Goal: Task Accomplishment & Management: Manage account settings

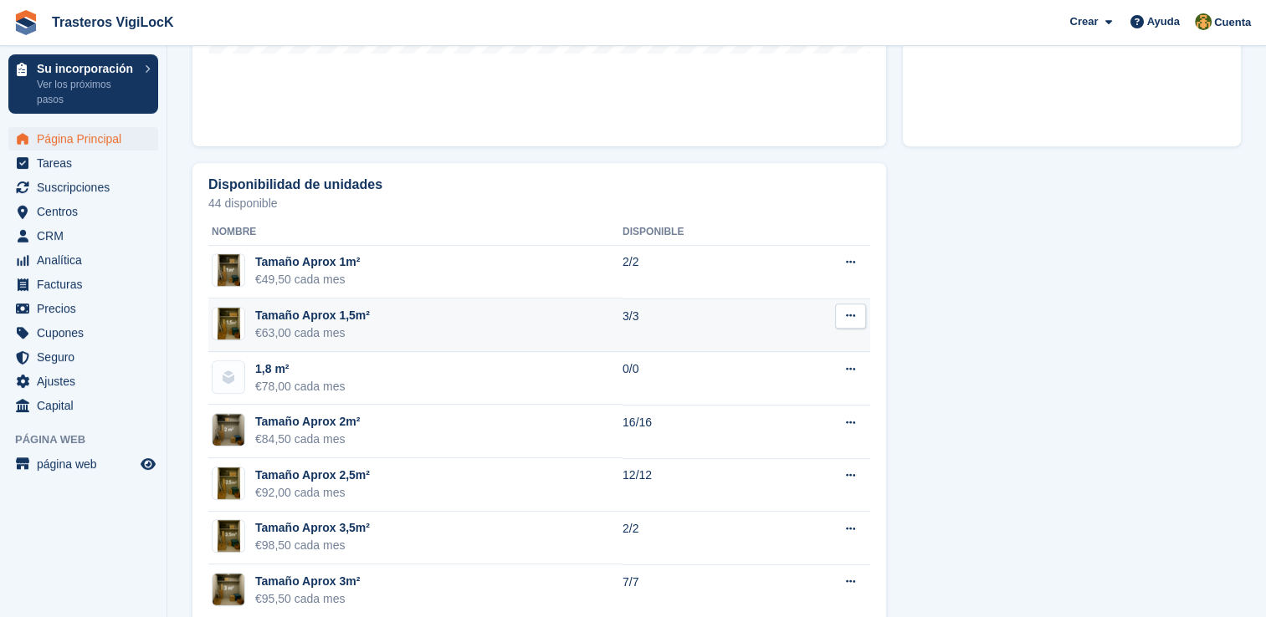
scroll to position [889, 0]
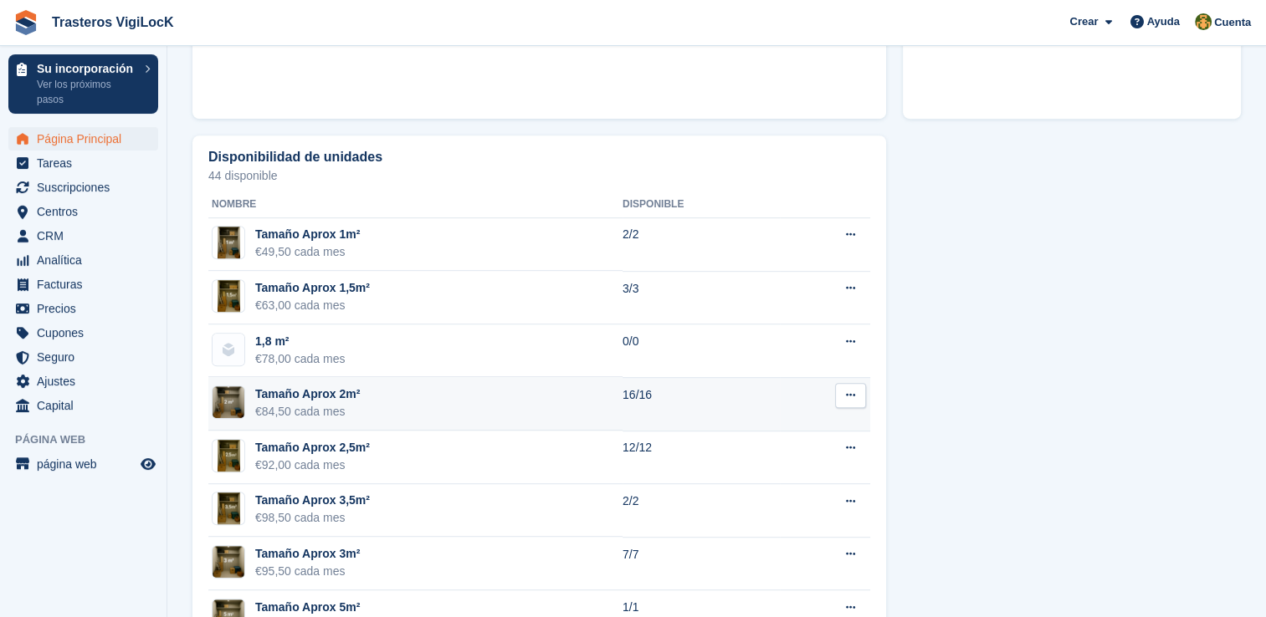
click at [438, 399] on td "Tamaño Aprox 2m² €84,50 cada mes" at bounding box center [415, 404] width 414 height 54
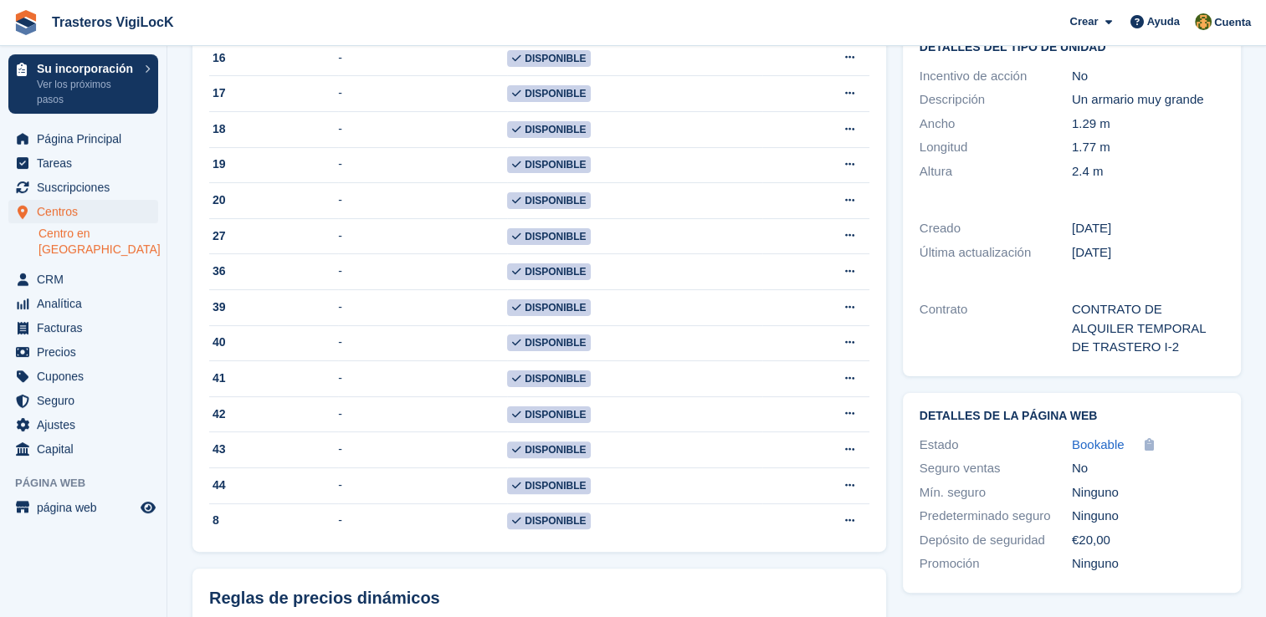
scroll to position [418, 0]
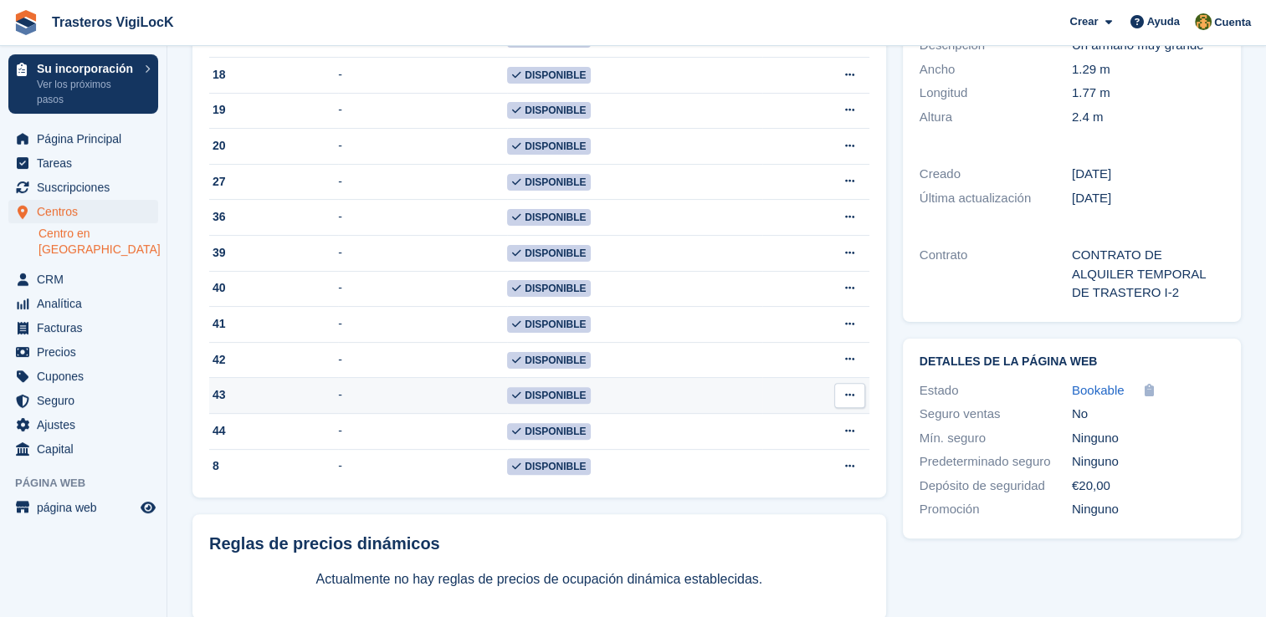
click at [862, 398] on button at bounding box center [849, 395] width 31 height 25
click at [786, 427] on p "Editar unidad" at bounding box center [785, 428] width 146 height 22
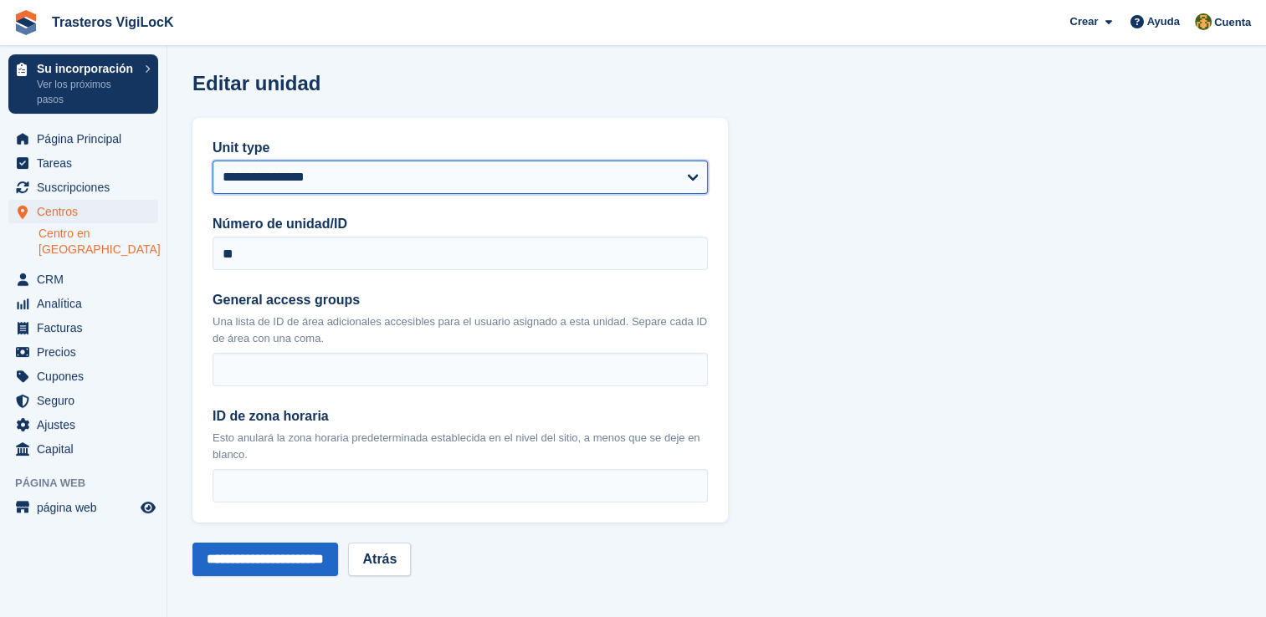
click at [391, 173] on select "**********" at bounding box center [459, 177] width 495 height 33
select select "*****"
click at [212, 161] on select "**********" at bounding box center [459, 177] width 495 height 33
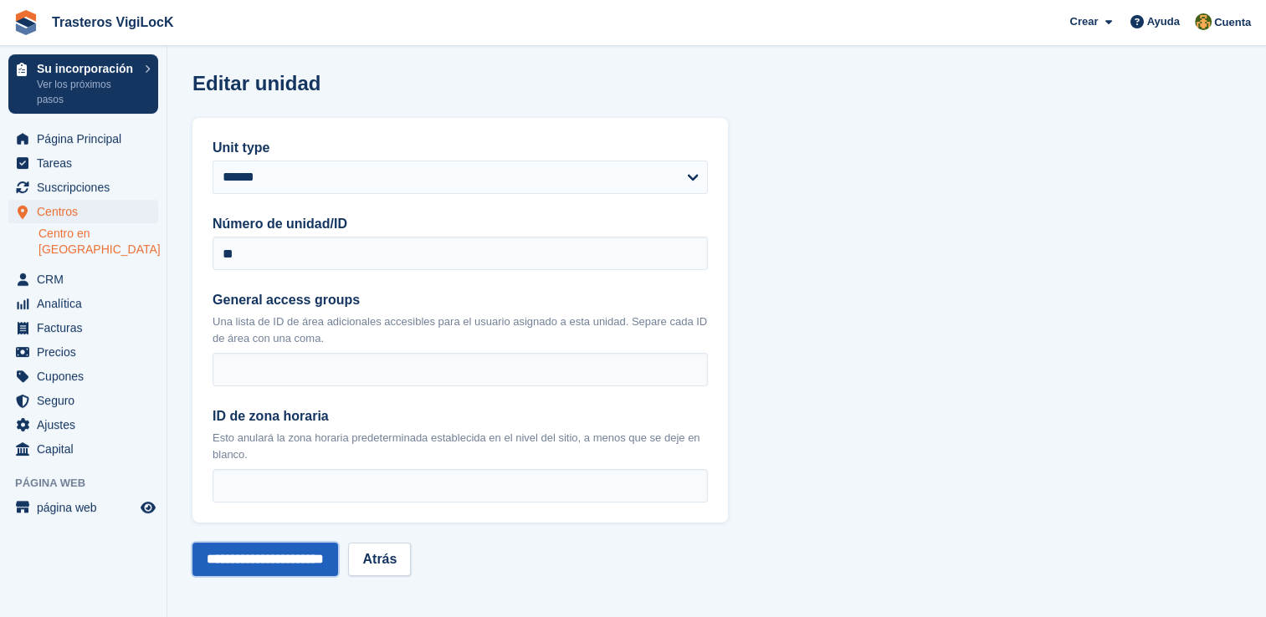
click at [308, 565] on input "**********" at bounding box center [265, 559] width 146 height 33
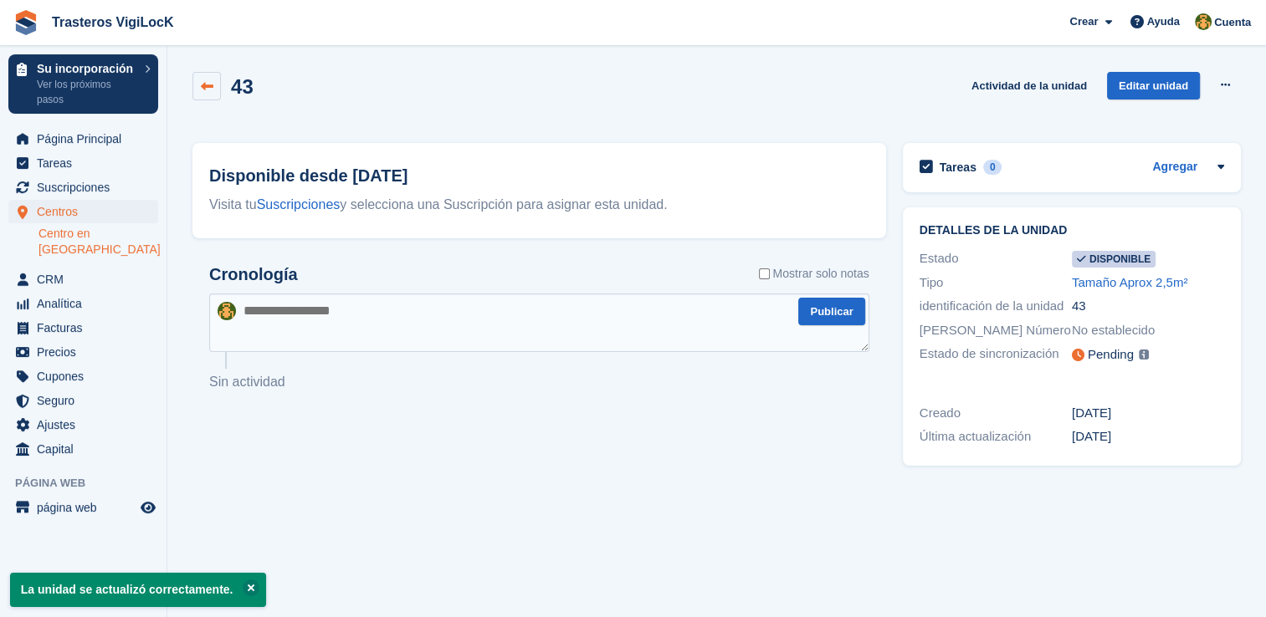
click at [207, 85] on icon at bounding box center [207, 86] width 13 height 13
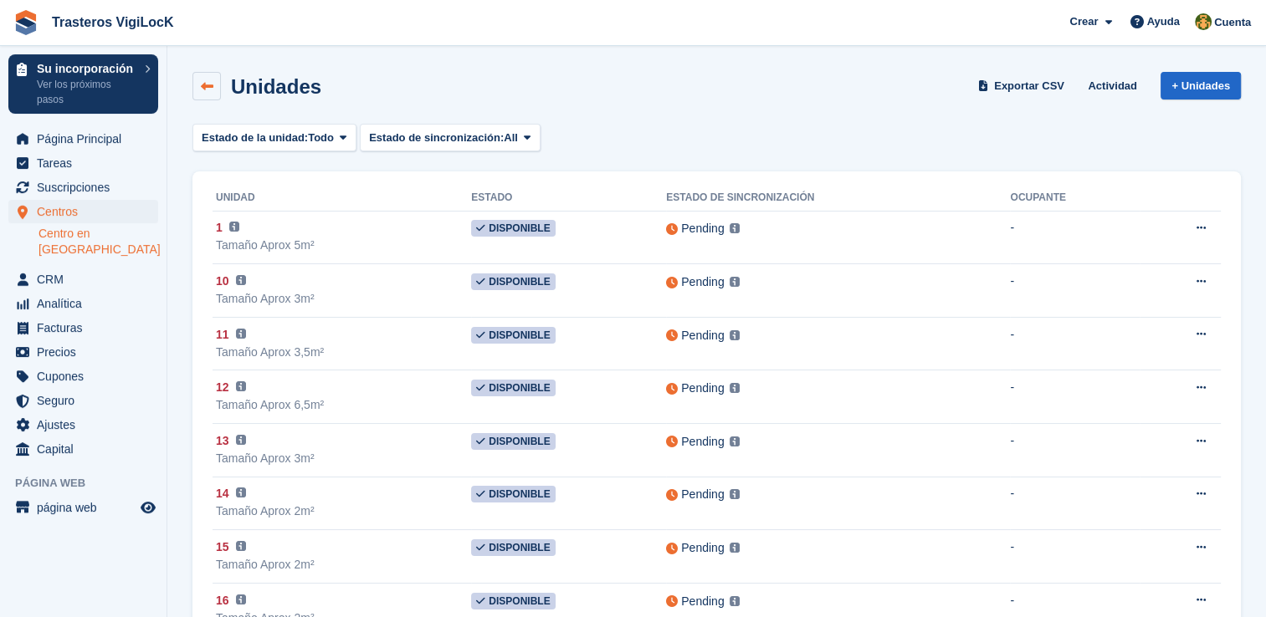
click at [203, 87] on icon at bounding box center [207, 86] width 13 height 13
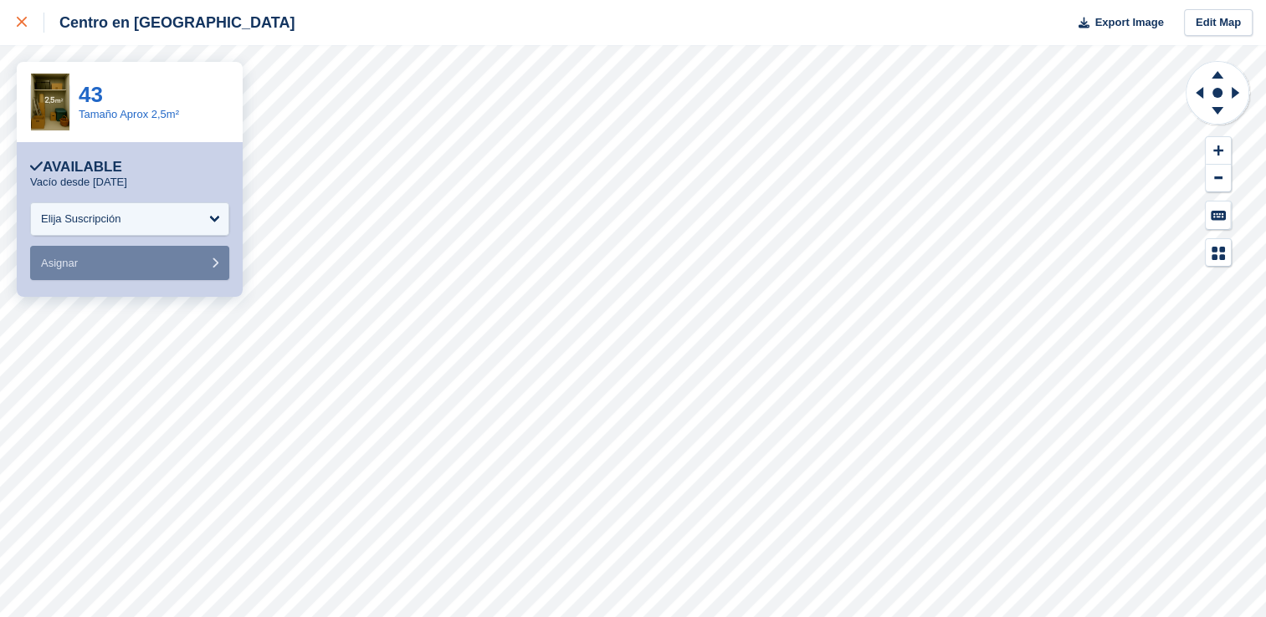
click at [27, 24] on div at bounding box center [31, 23] width 28 height 20
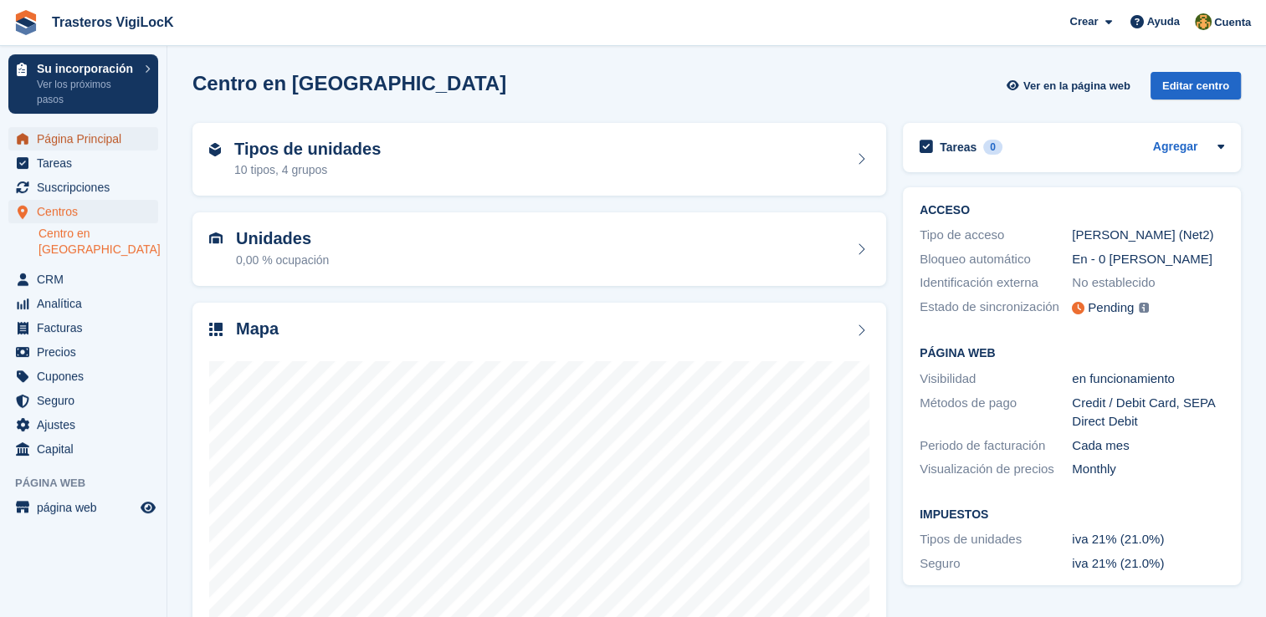
click at [106, 141] on span "Página Principal" at bounding box center [87, 138] width 100 height 23
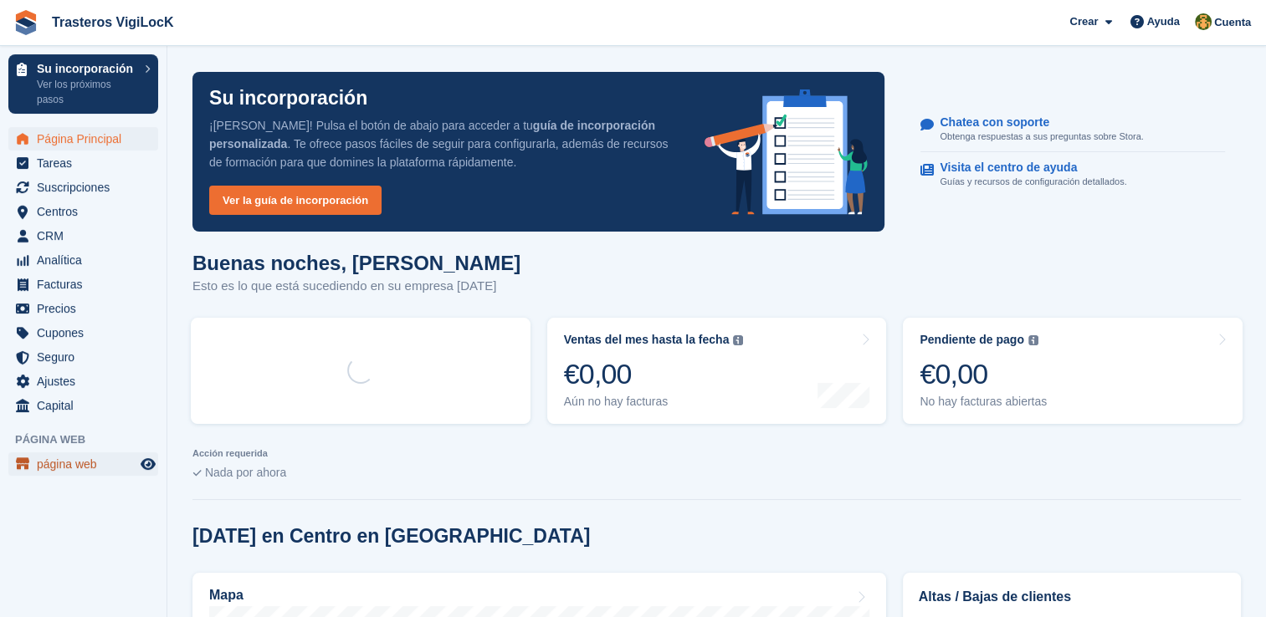
click at [154, 453] on link "página web" at bounding box center [83, 464] width 150 height 23
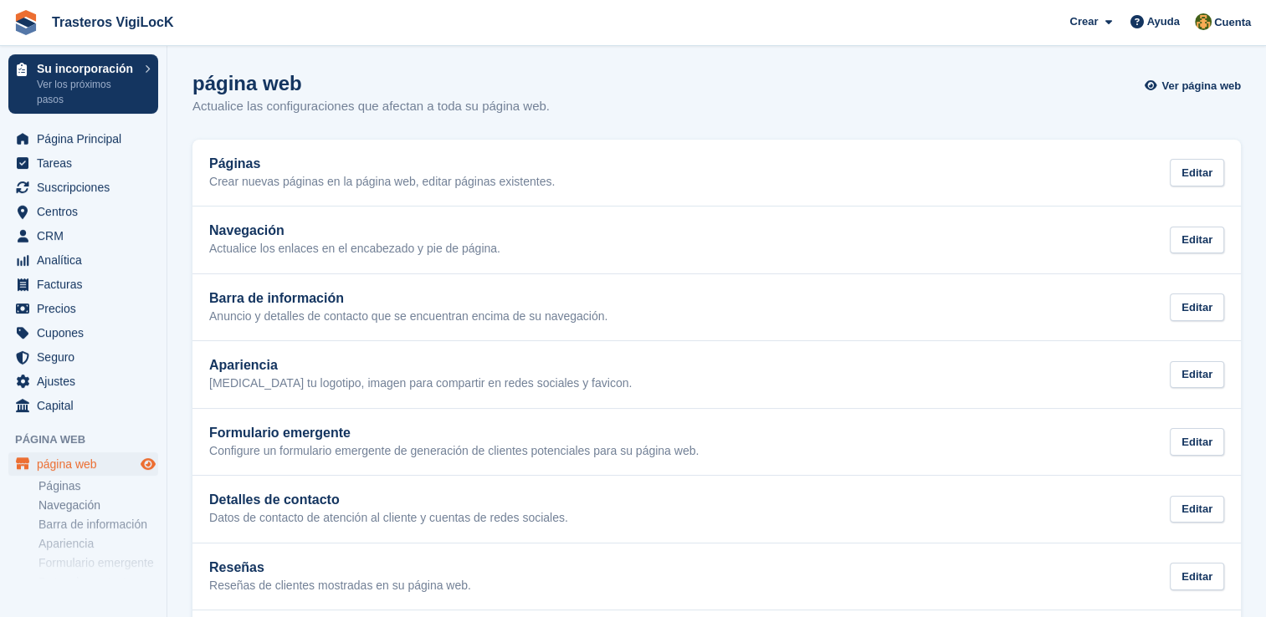
drag, startPoint x: 0, startPoint y: 0, endPoint x: 151, endPoint y: 461, distance: 484.9
click at [151, 461] on icon "Vista previa de la tienda" at bounding box center [148, 464] width 15 height 13
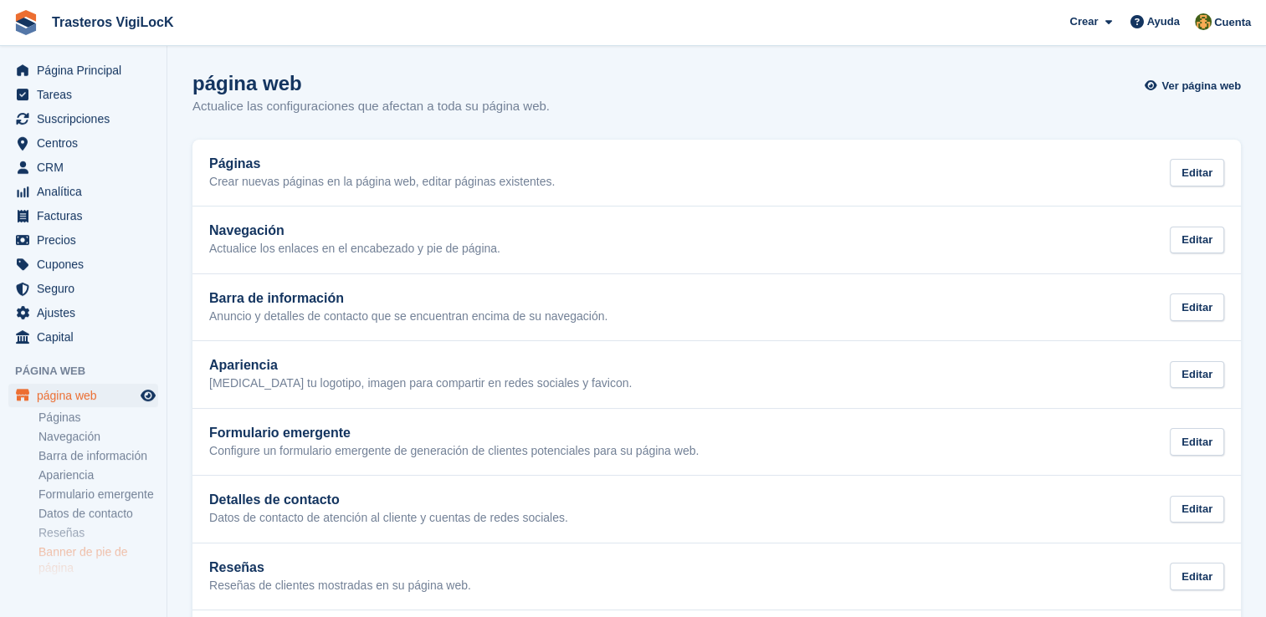
scroll to position [166, 0]
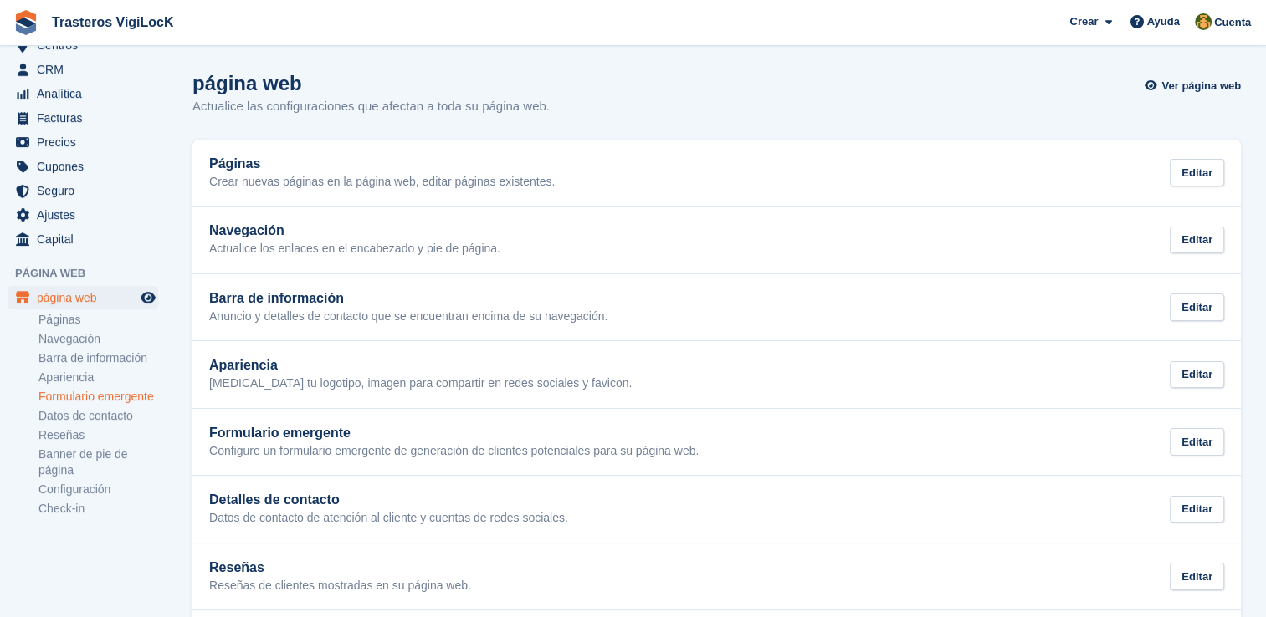
click at [122, 398] on link "Formulario emergente" at bounding box center [98, 397] width 120 height 16
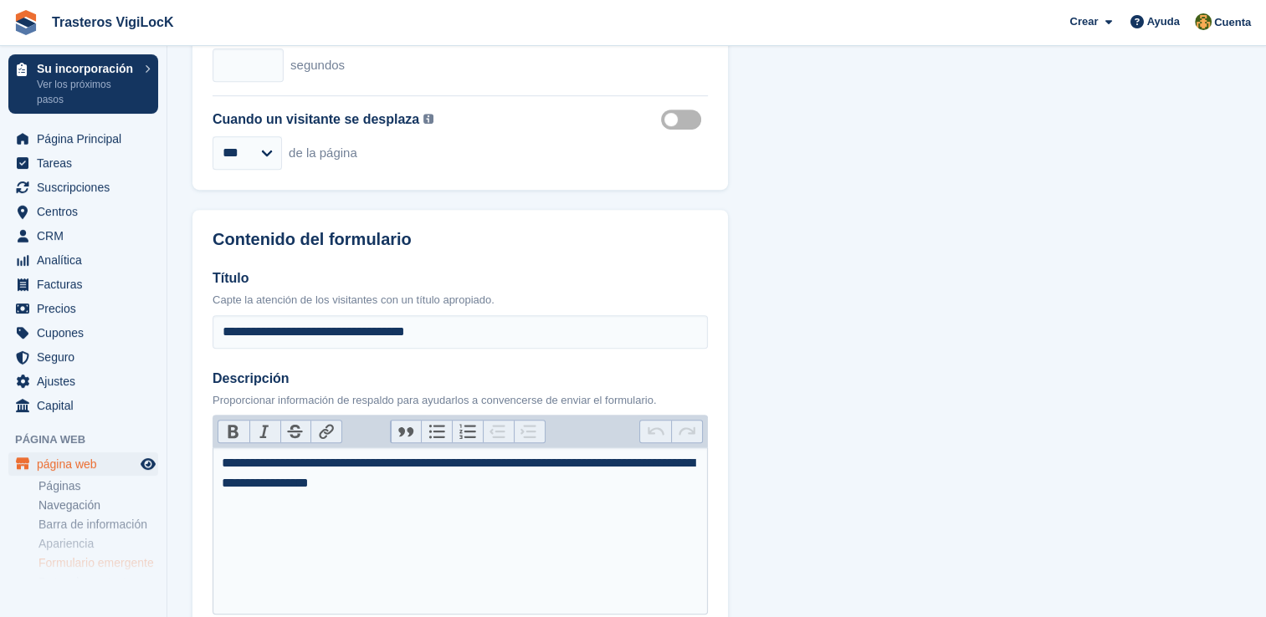
scroll to position [753, 0]
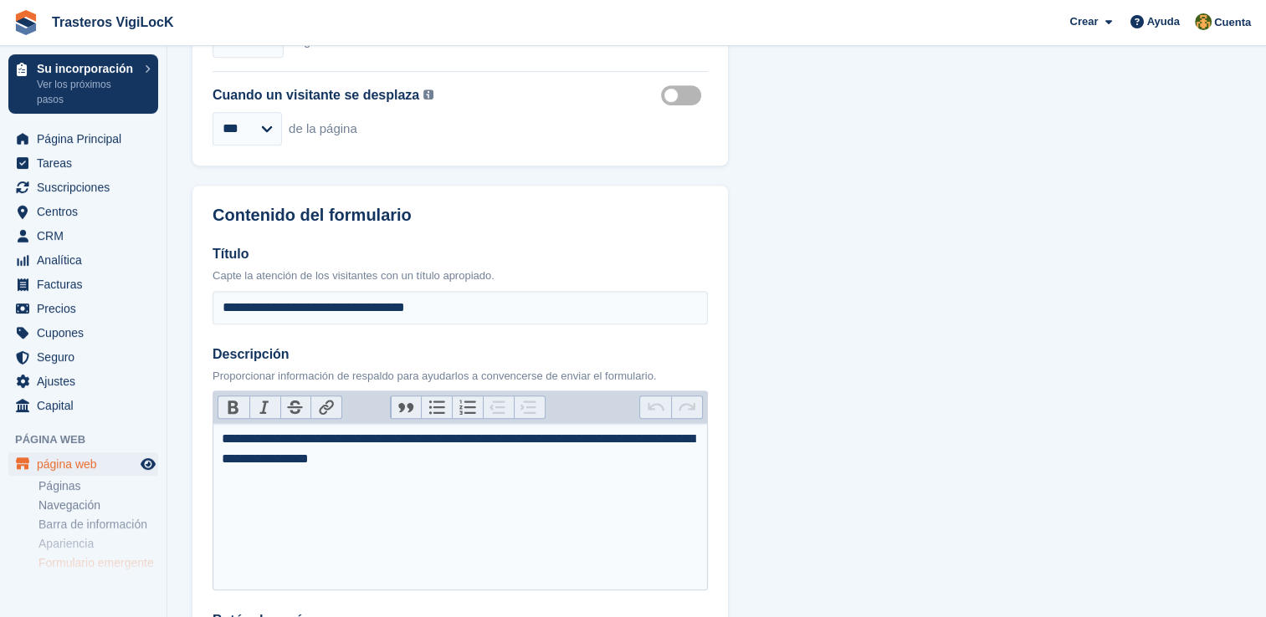
click at [505, 447] on div "**********" at bounding box center [461, 449] width 478 height 40
type trix-editor "**********"
click at [508, 442] on div "**********" at bounding box center [461, 449] width 478 height 40
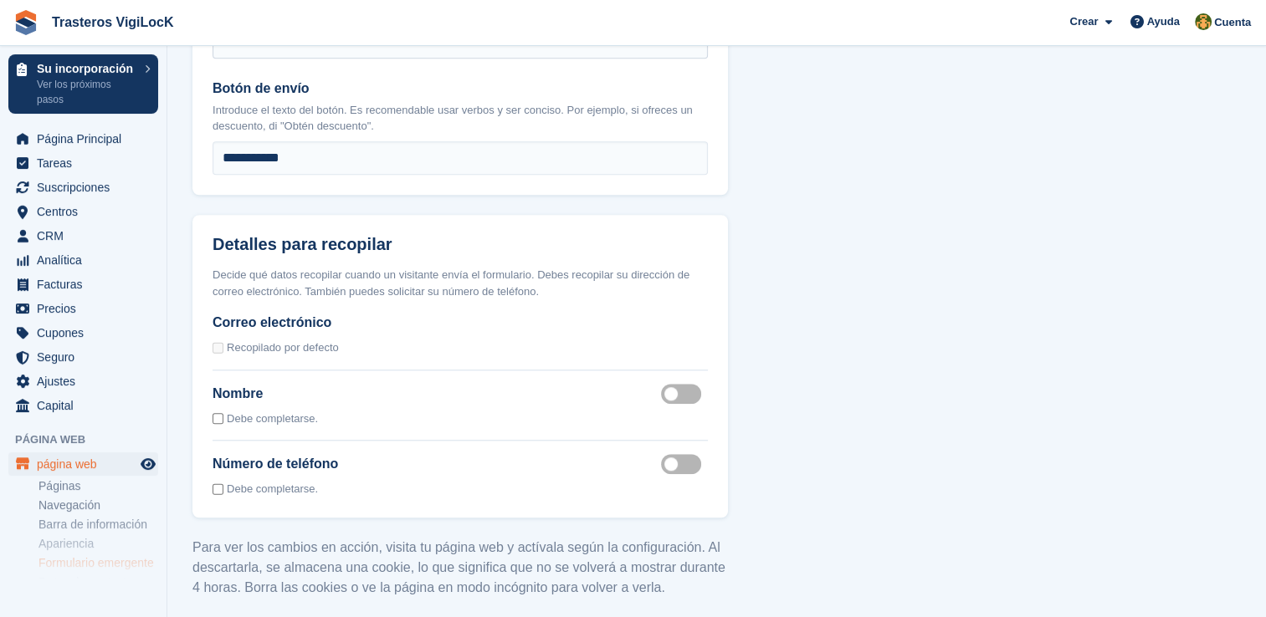
scroll to position [1363, 0]
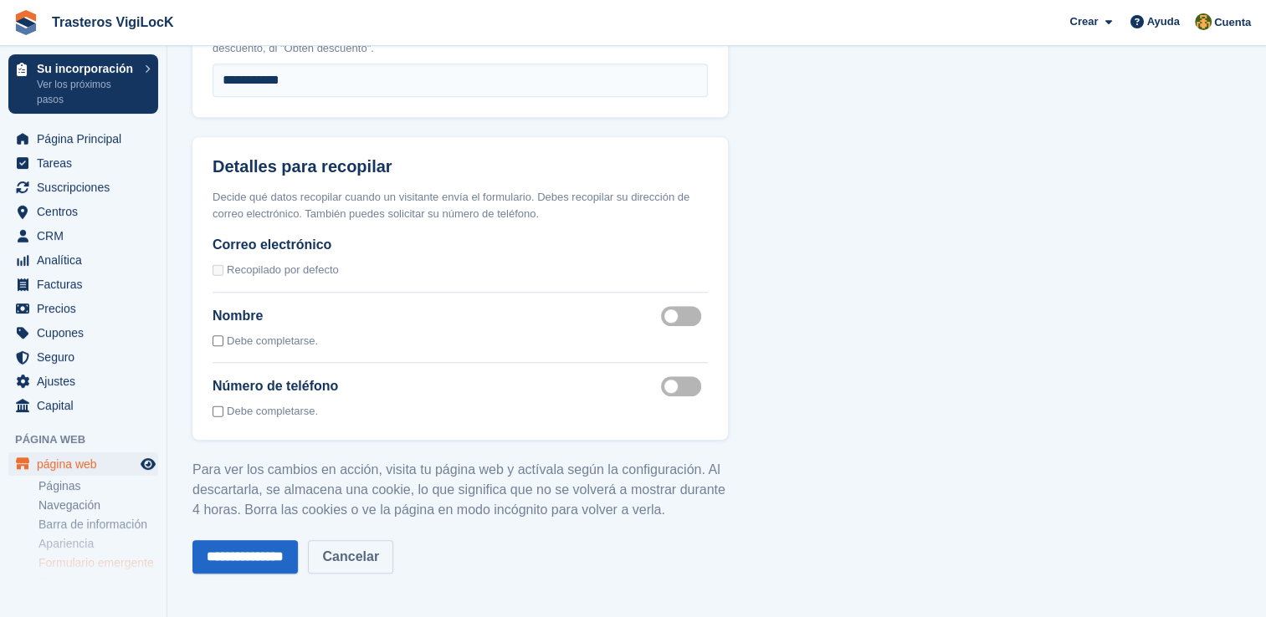
click at [386, 564] on link "Cancelar" at bounding box center [350, 556] width 85 height 33
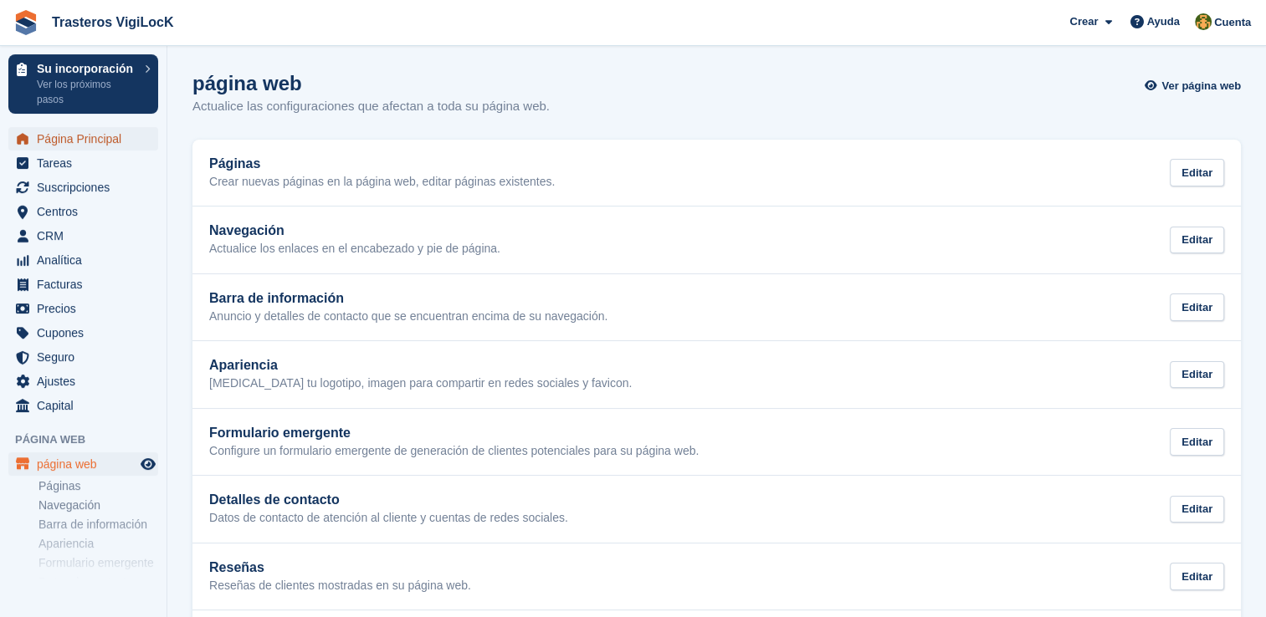
click at [96, 141] on span "Página Principal" at bounding box center [87, 138] width 100 height 23
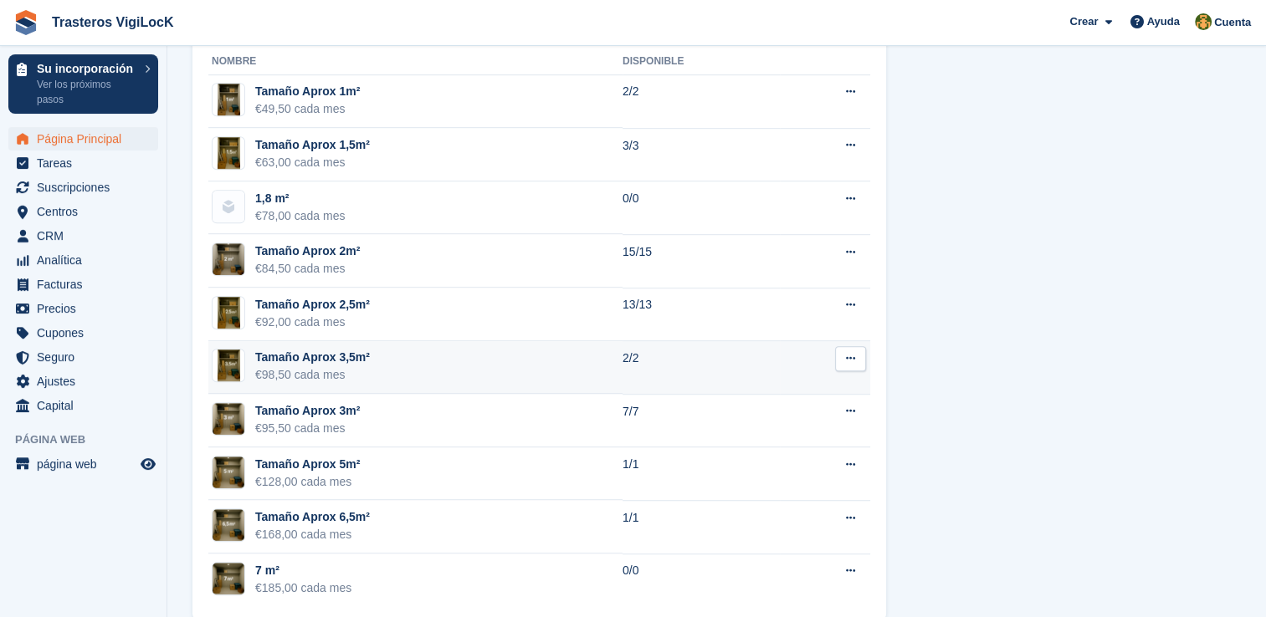
scroll to position [1080, 0]
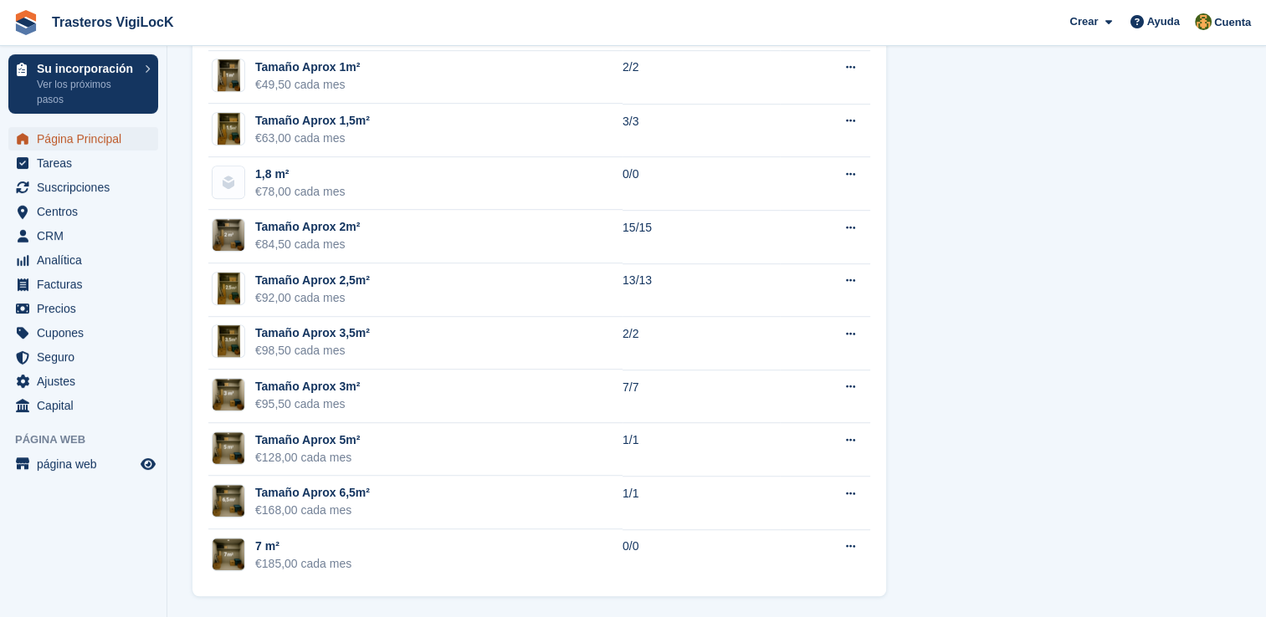
click at [55, 141] on span "Página Principal" at bounding box center [87, 138] width 100 height 23
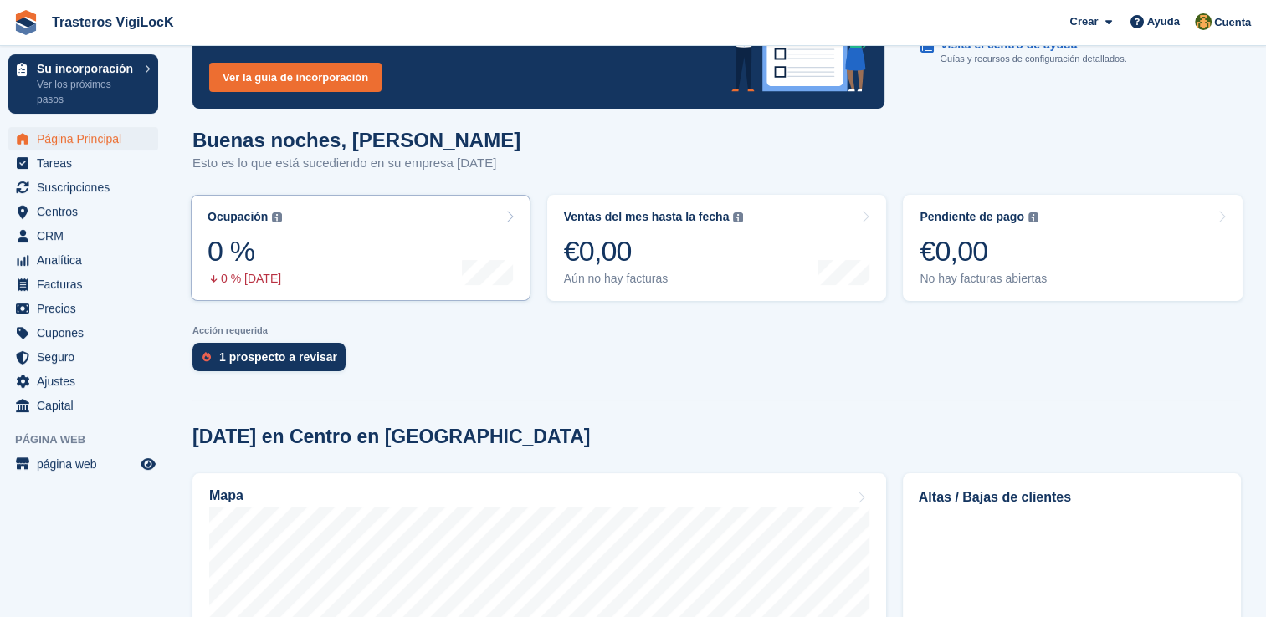
scroll to position [167, 0]
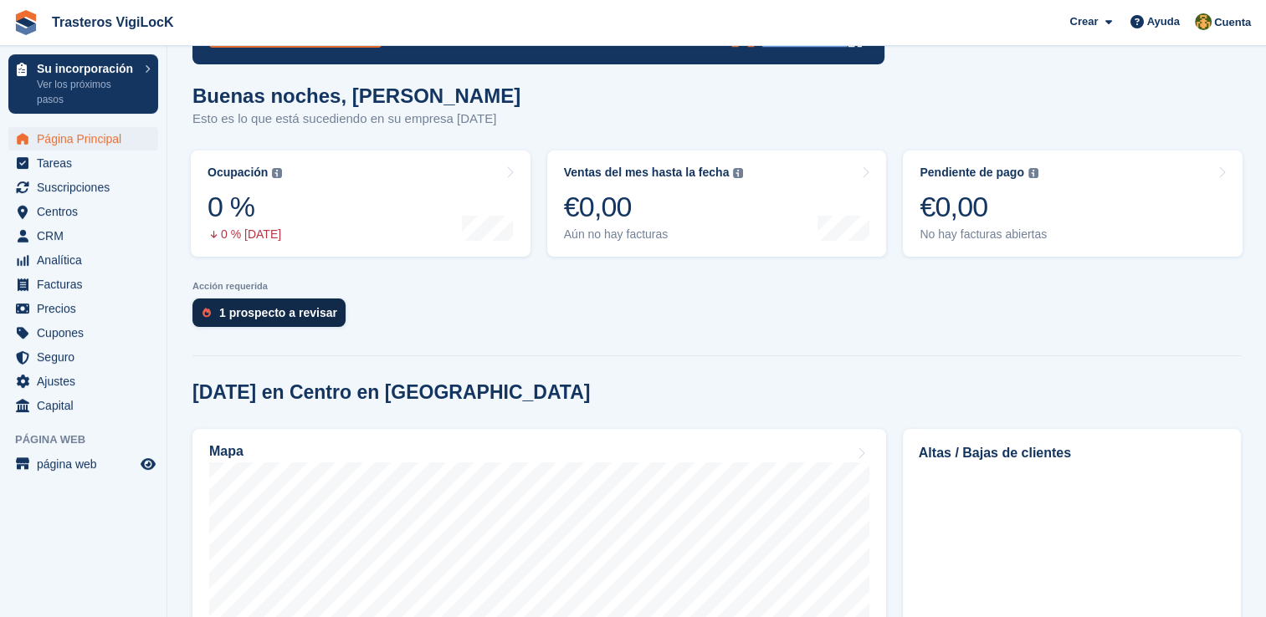
click at [293, 314] on div "1 prospecto a revisar" at bounding box center [278, 312] width 118 height 13
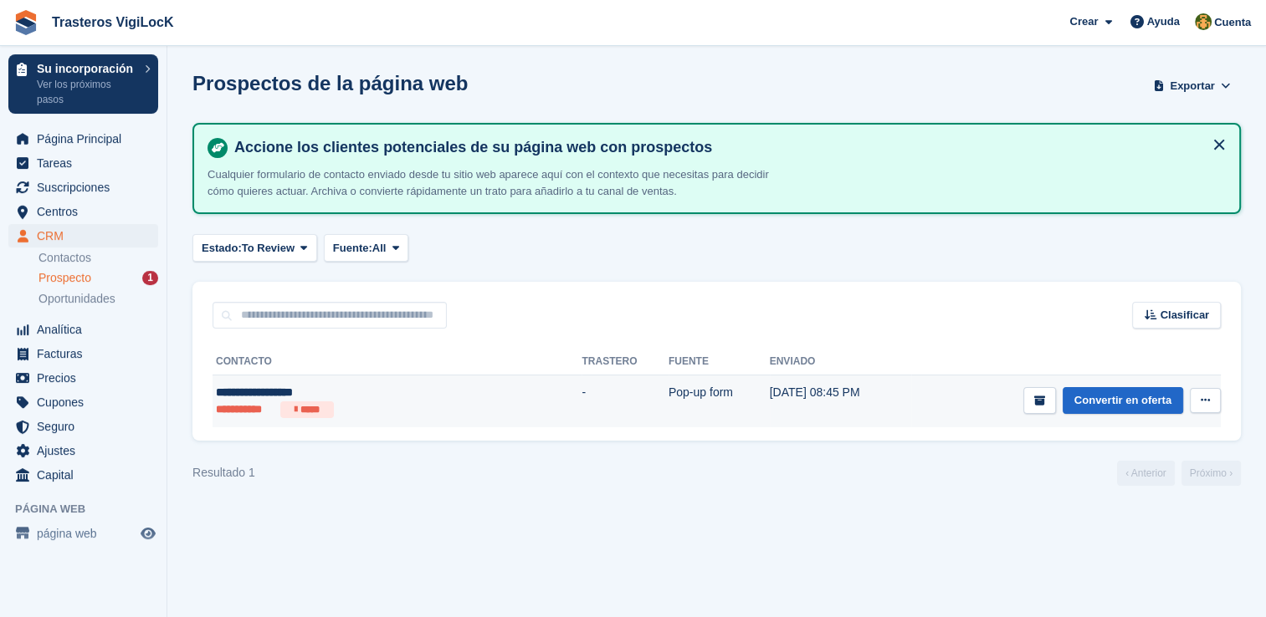
click at [1210, 407] on button at bounding box center [1204, 400] width 31 height 25
click at [1151, 429] on p "Ver contacto" at bounding box center [1140, 433] width 146 height 22
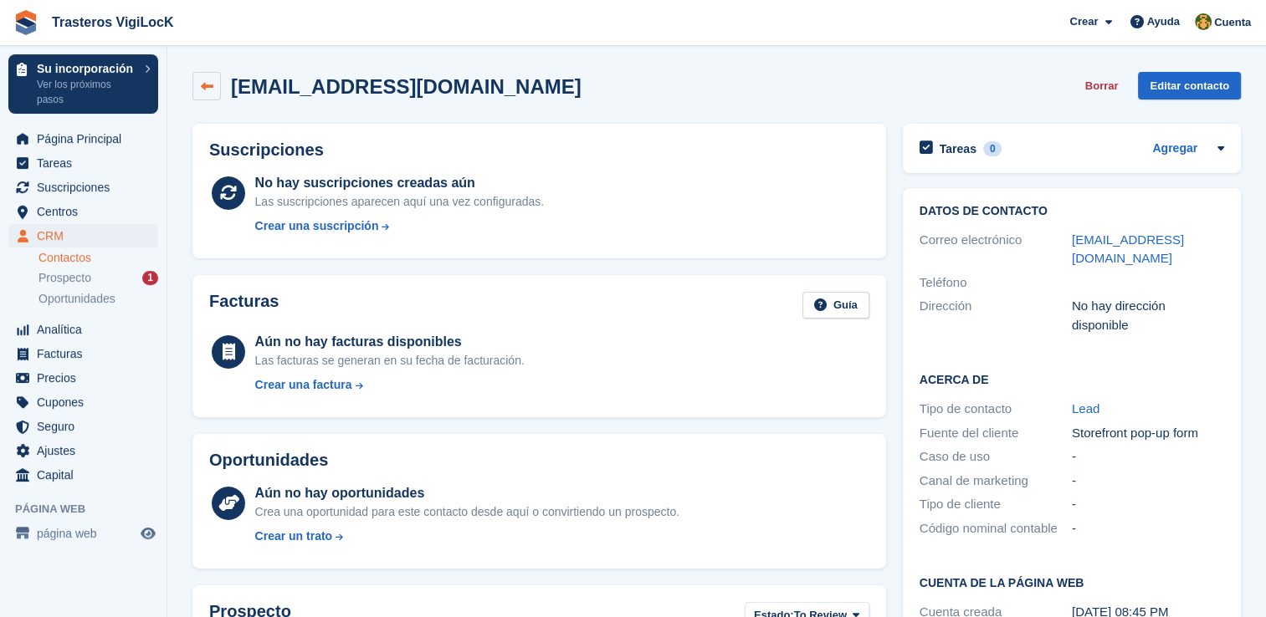
click at [208, 86] on icon at bounding box center [207, 86] width 13 height 13
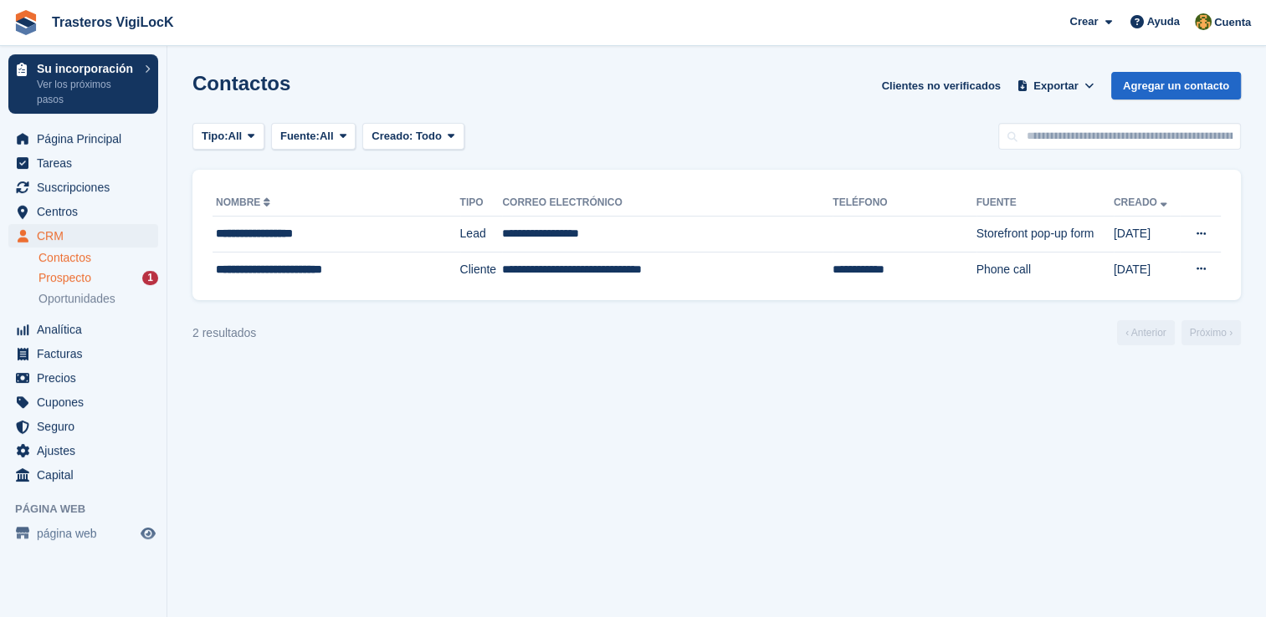
click at [141, 278] on div "Prospecto 1" at bounding box center [98, 278] width 120 height 16
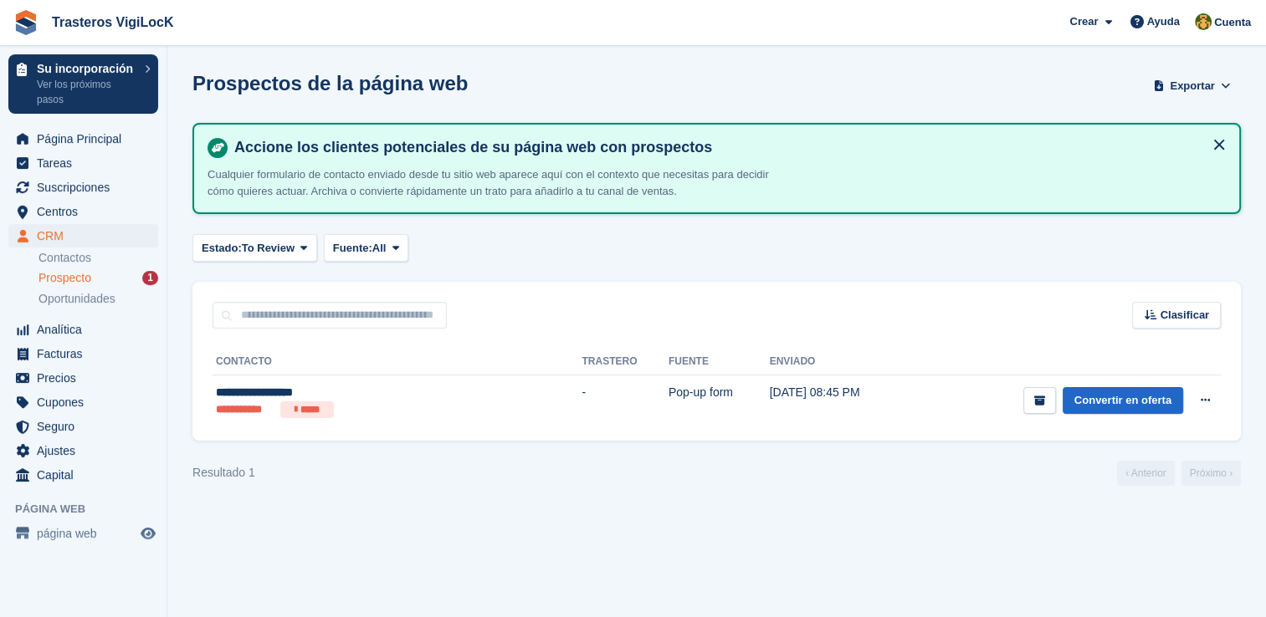
click at [113, 275] on div "Prospecto 1" at bounding box center [98, 278] width 120 height 16
click at [108, 134] on span "Página Principal" at bounding box center [87, 138] width 100 height 23
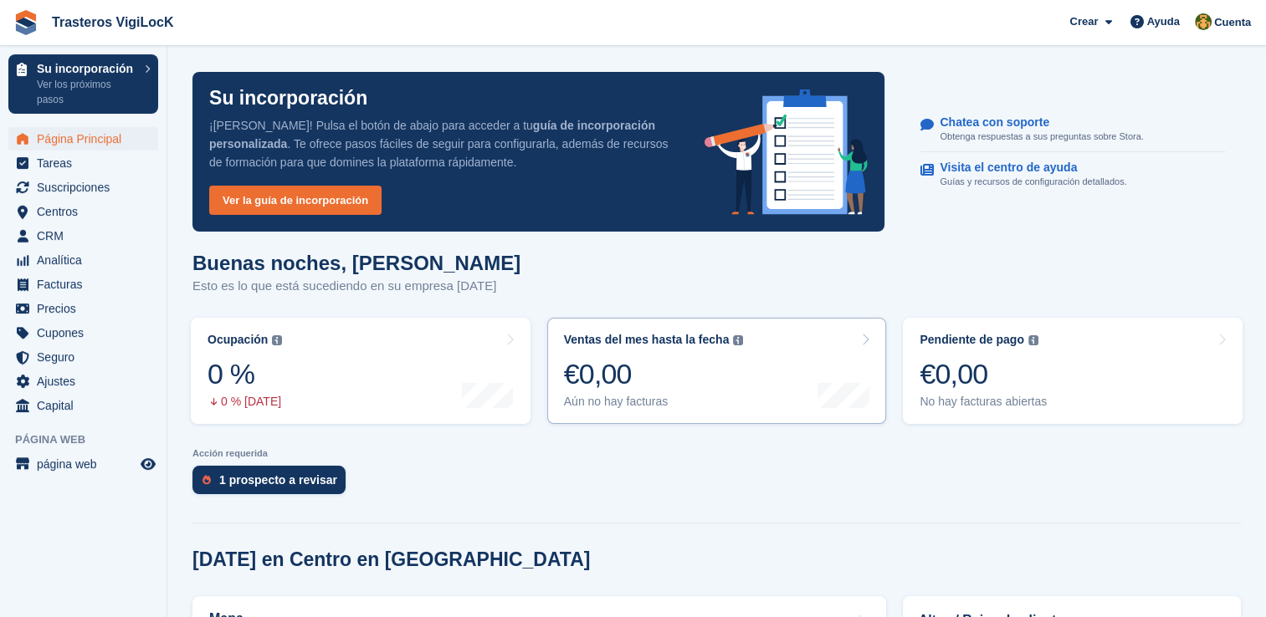
scroll to position [167, 0]
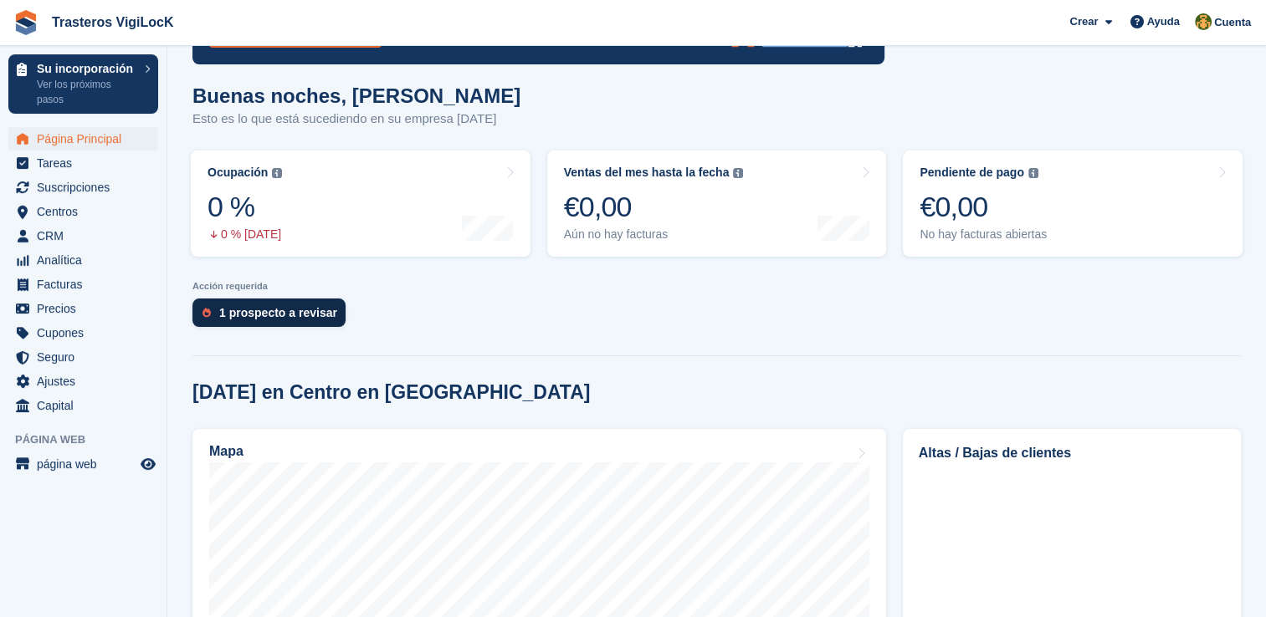
click at [299, 320] on div "1 prospecto a revisar" at bounding box center [268, 313] width 153 height 28
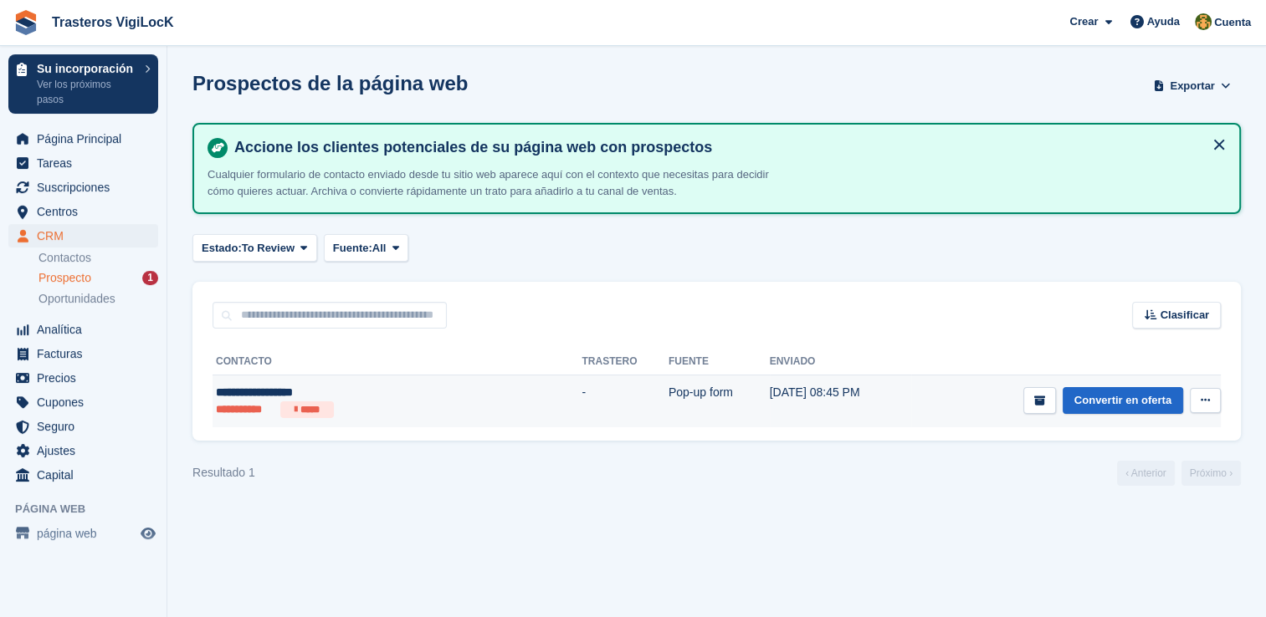
click at [1205, 396] on icon at bounding box center [1204, 400] width 9 height 11
click at [1175, 490] on p "Eliminar prospecto" at bounding box center [1140, 491] width 146 height 22
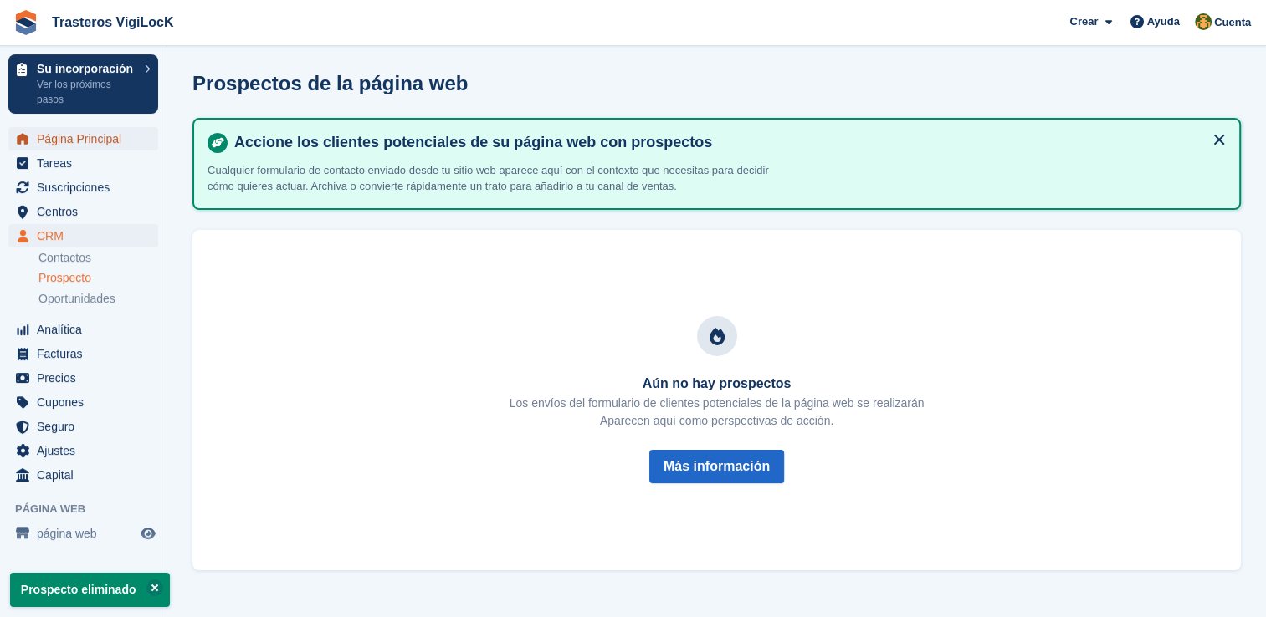
click at [98, 136] on span "Página Principal" at bounding box center [87, 138] width 100 height 23
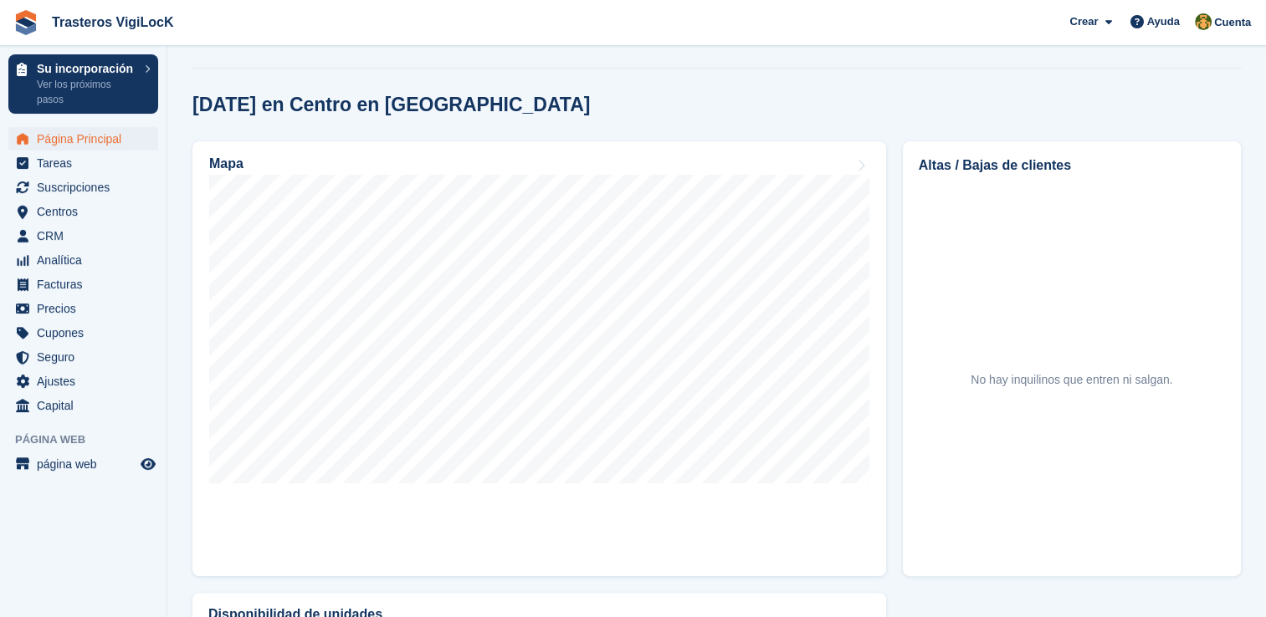
scroll to position [836, 0]
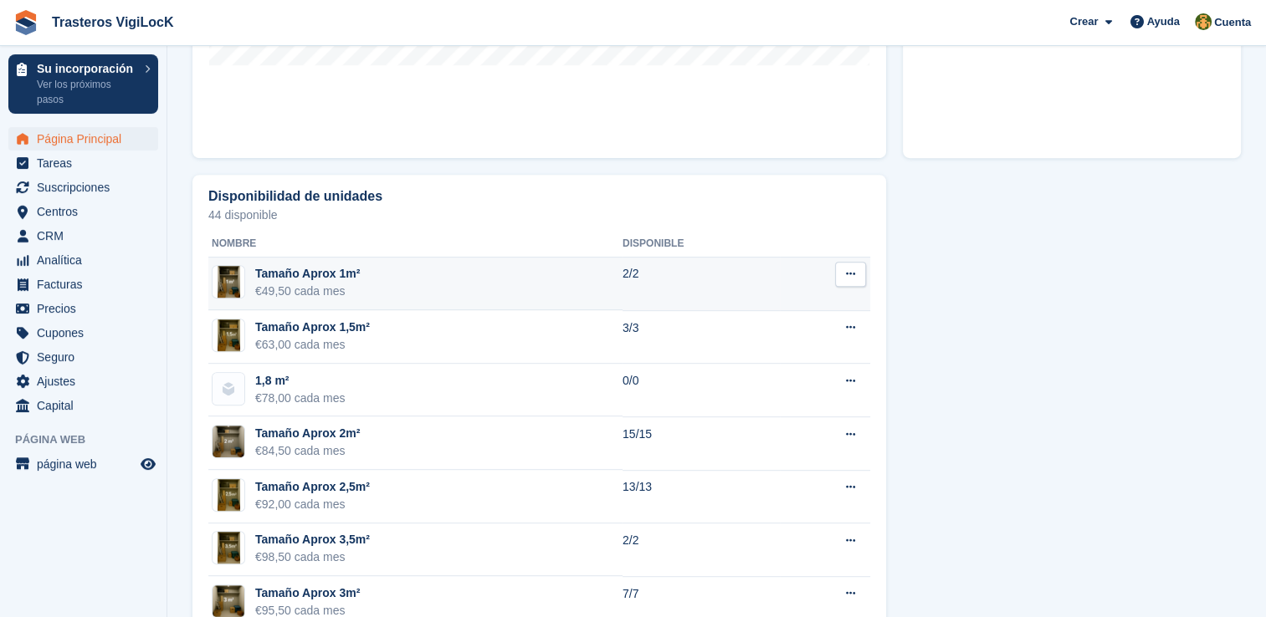
click at [612, 269] on td "Tamaño Aprox 1m² €49,50 cada mes" at bounding box center [415, 285] width 414 height 54
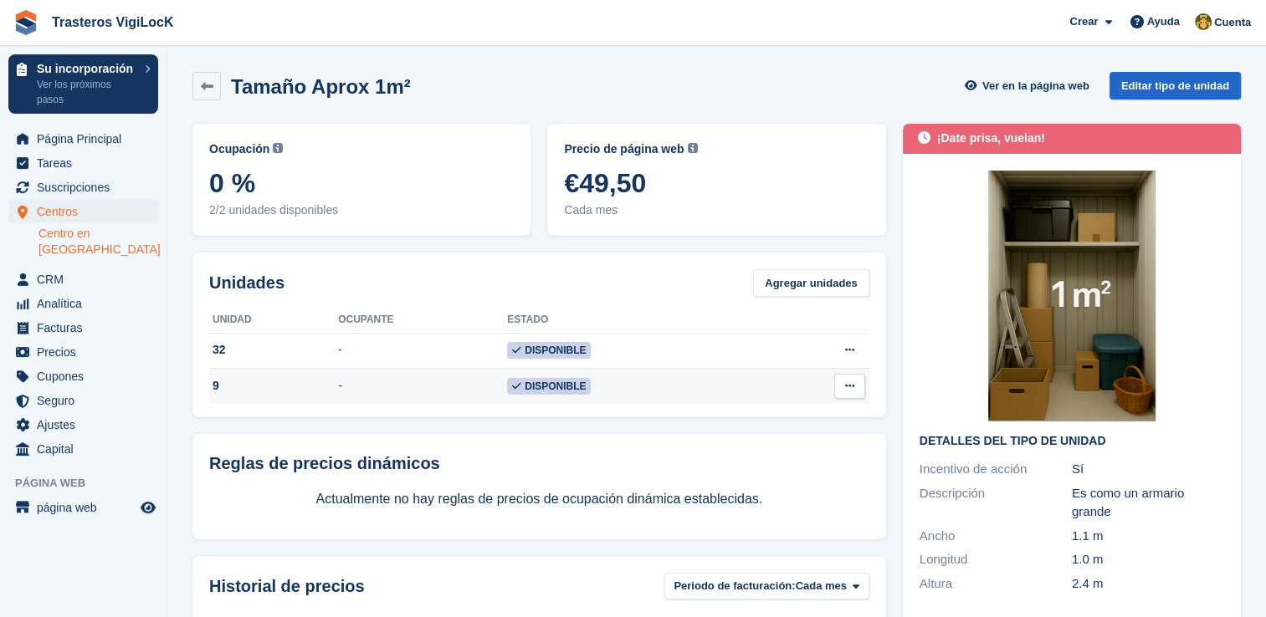
click at [853, 386] on icon at bounding box center [849, 386] width 9 height 11
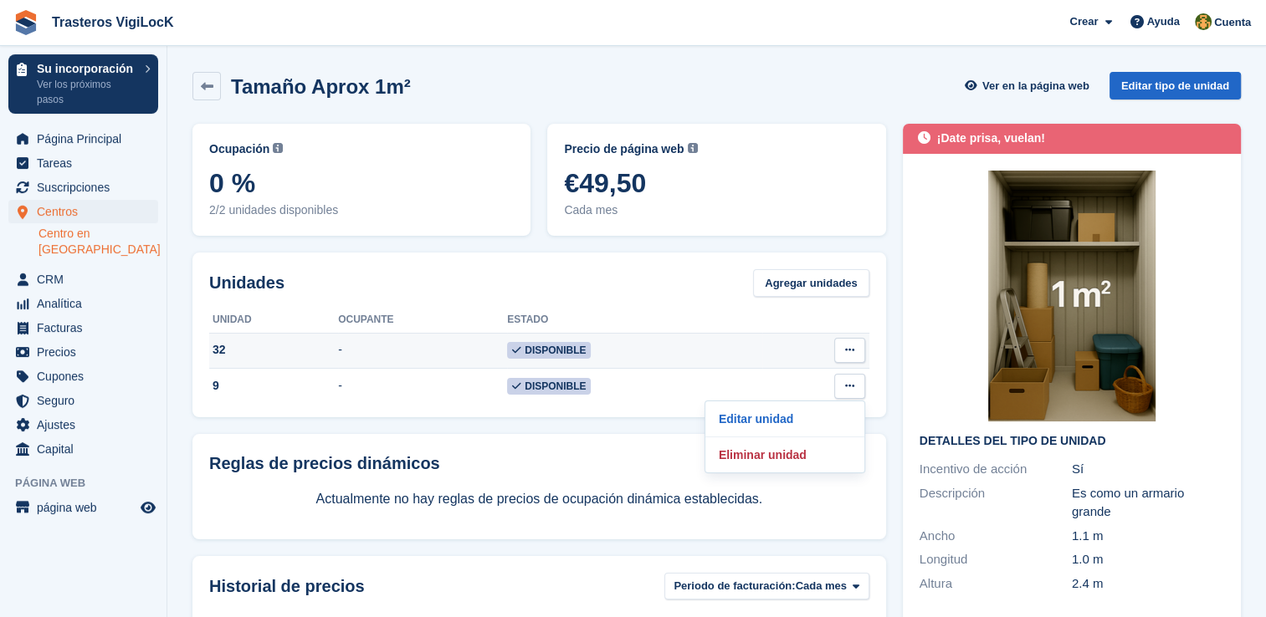
click at [279, 357] on div "32" at bounding box center [273, 350] width 129 height 18
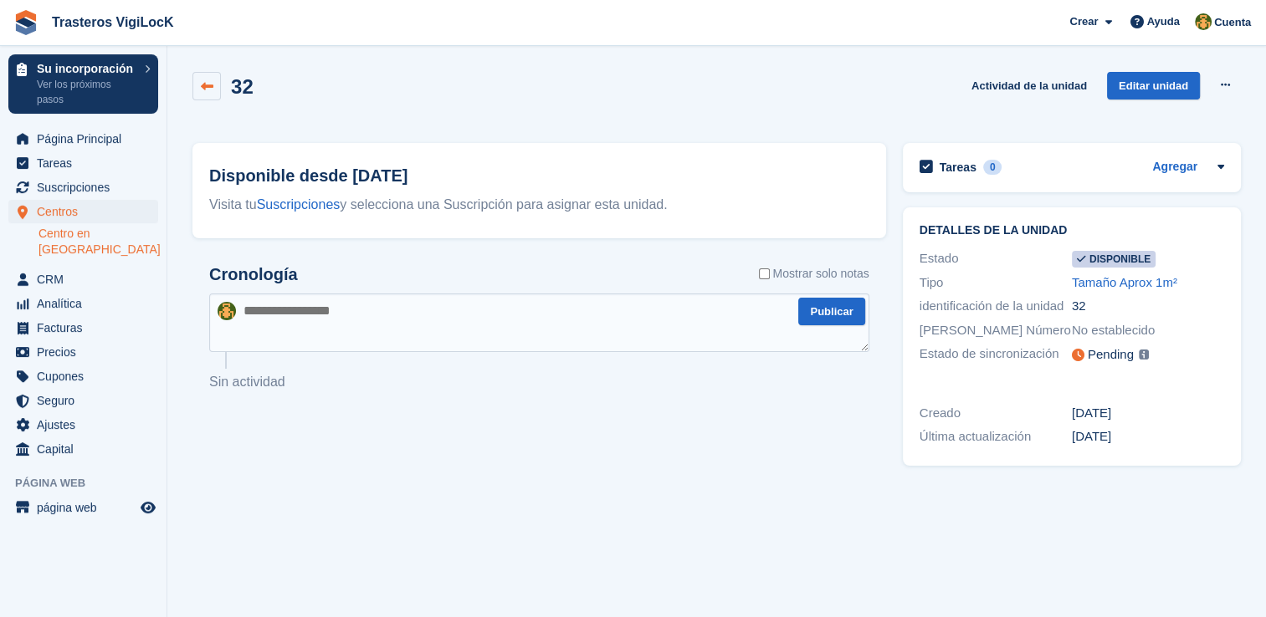
click at [204, 86] on icon at bounding box center [207, 86] width 13 height 13
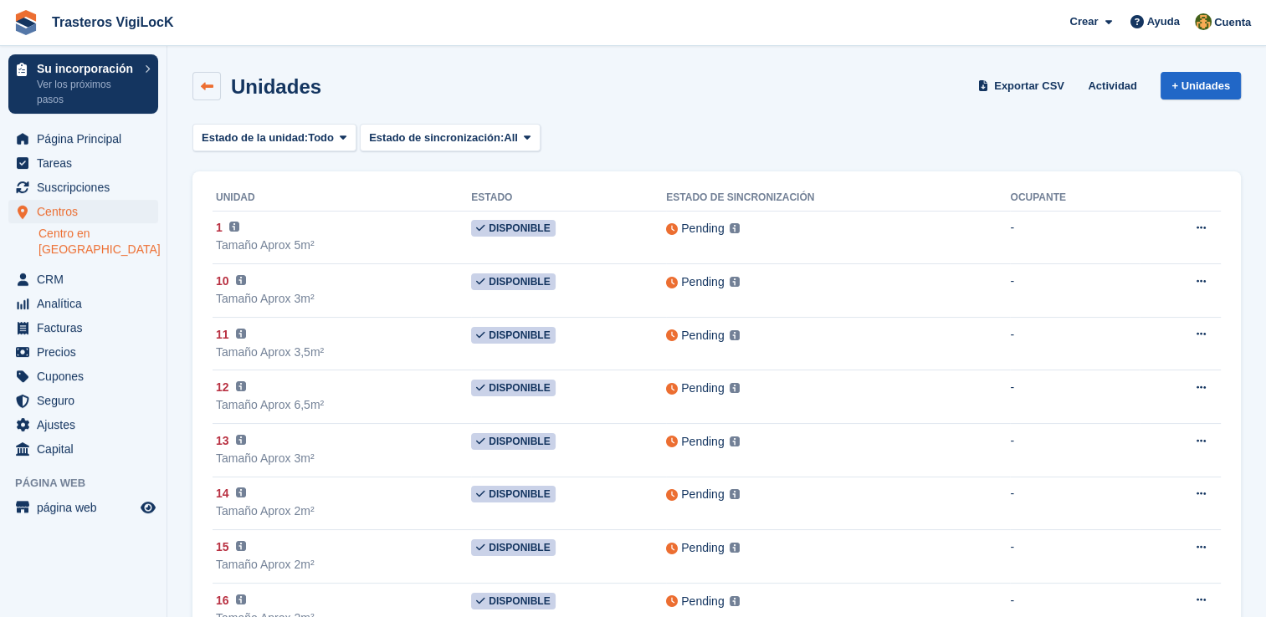
click at [214, 80] on link at bounding box center [206, 86] width 28 height 28
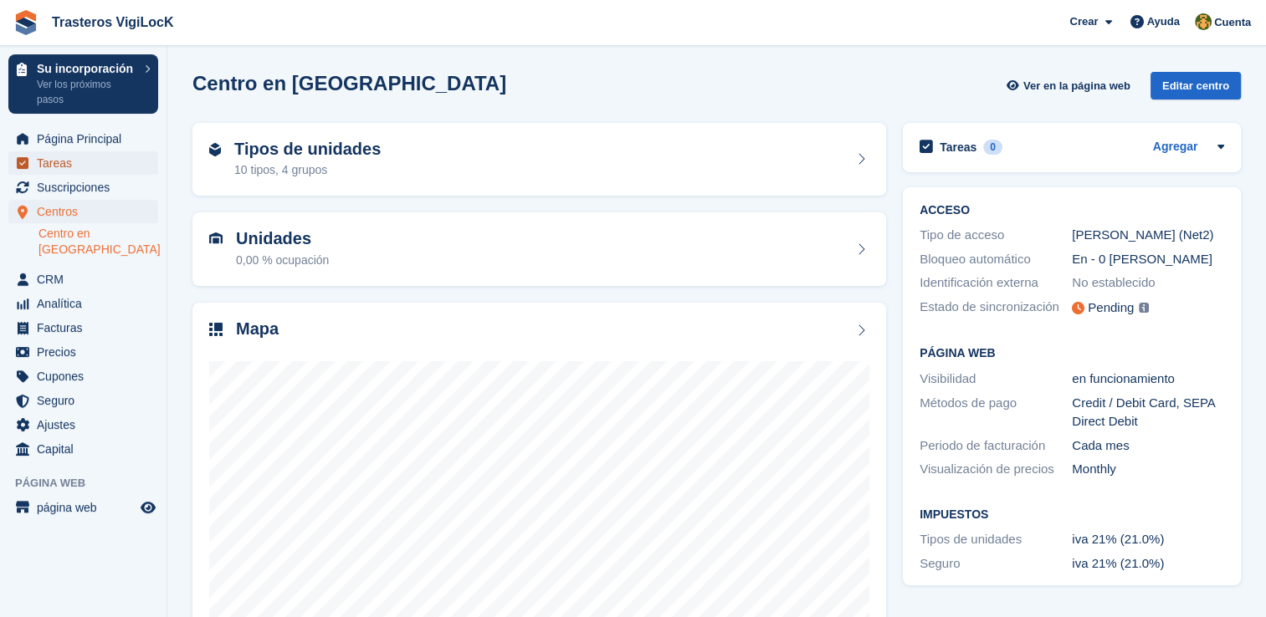
click at [117, 151] on span "Tareas" at bounding box center [87, 162] width 100 height 23
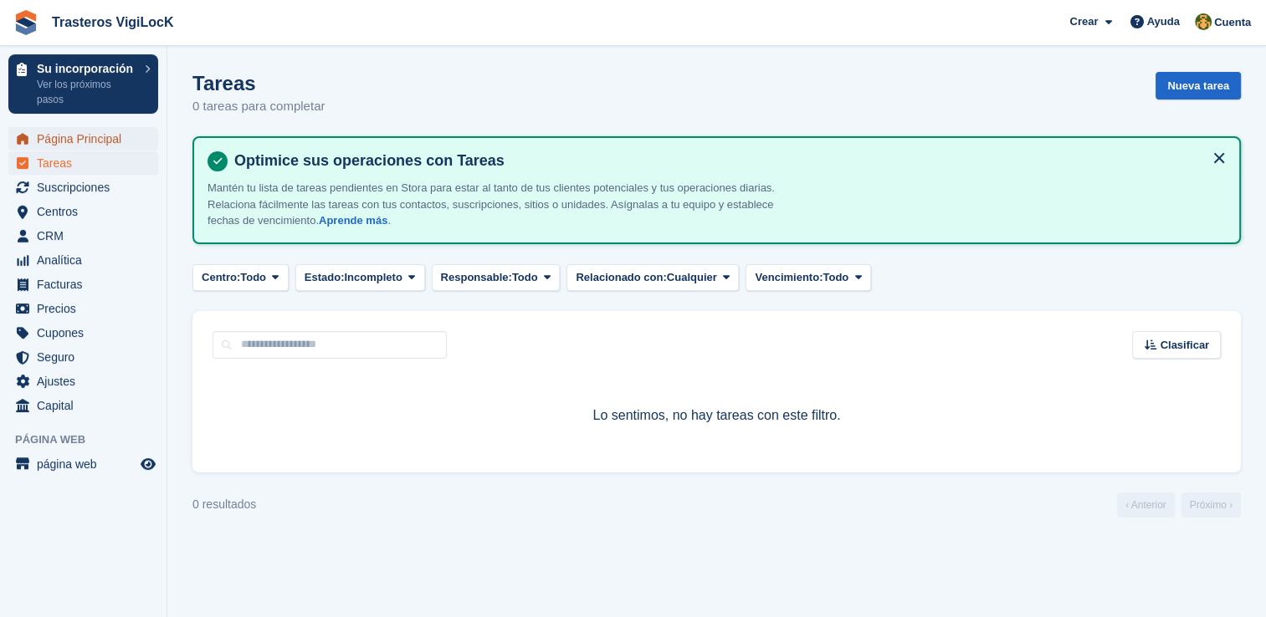
click at [110, 139] on span "Página Principal" at bounding box center [87, 138] width 100 height 23
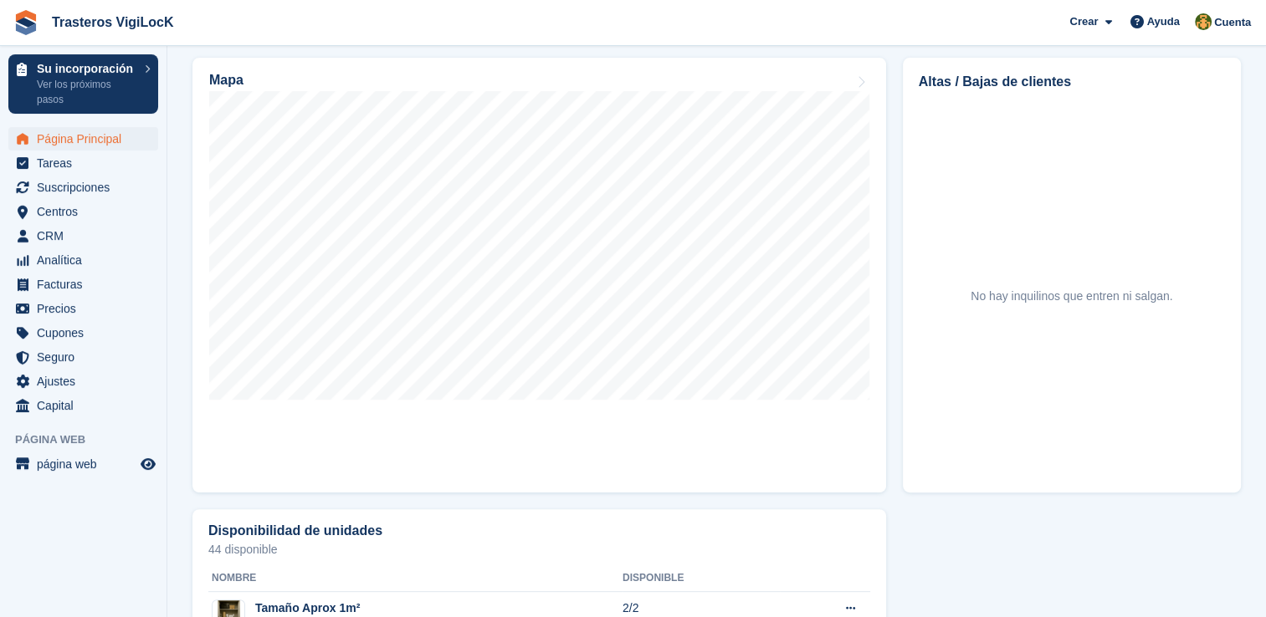
scroll to position [920, 0]
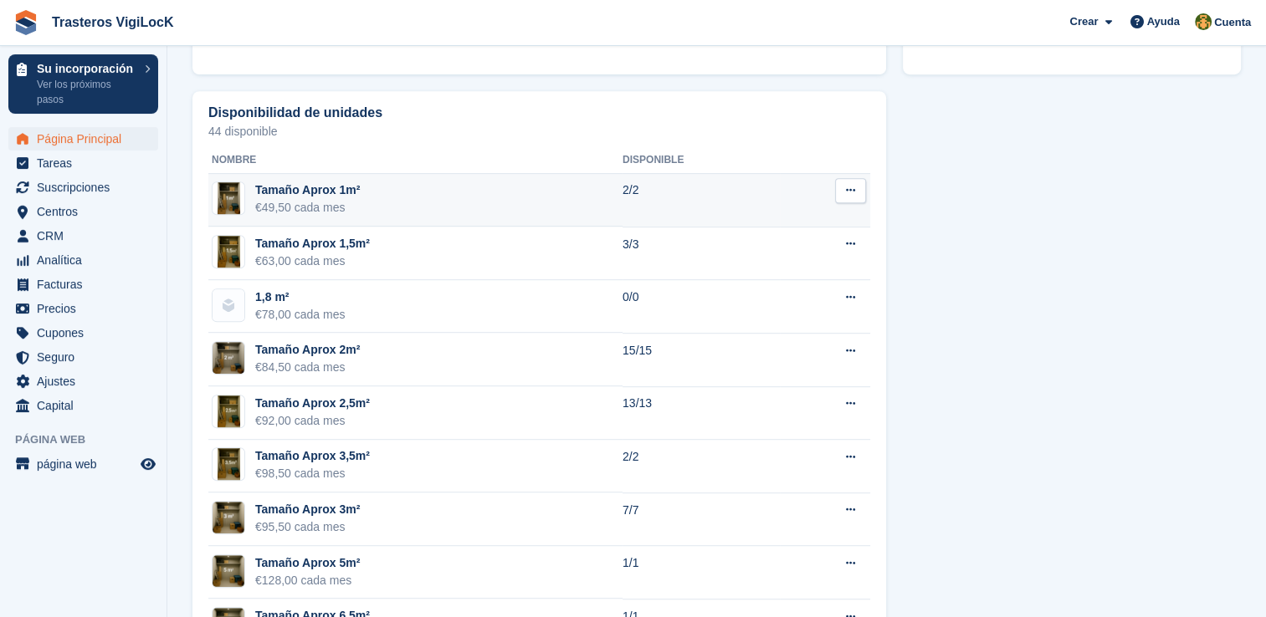
click at [601, 186] on td "Tamaño Aprox 1m² €49,50 cada mes" at bounding box center [415, 201] width 414 height 54
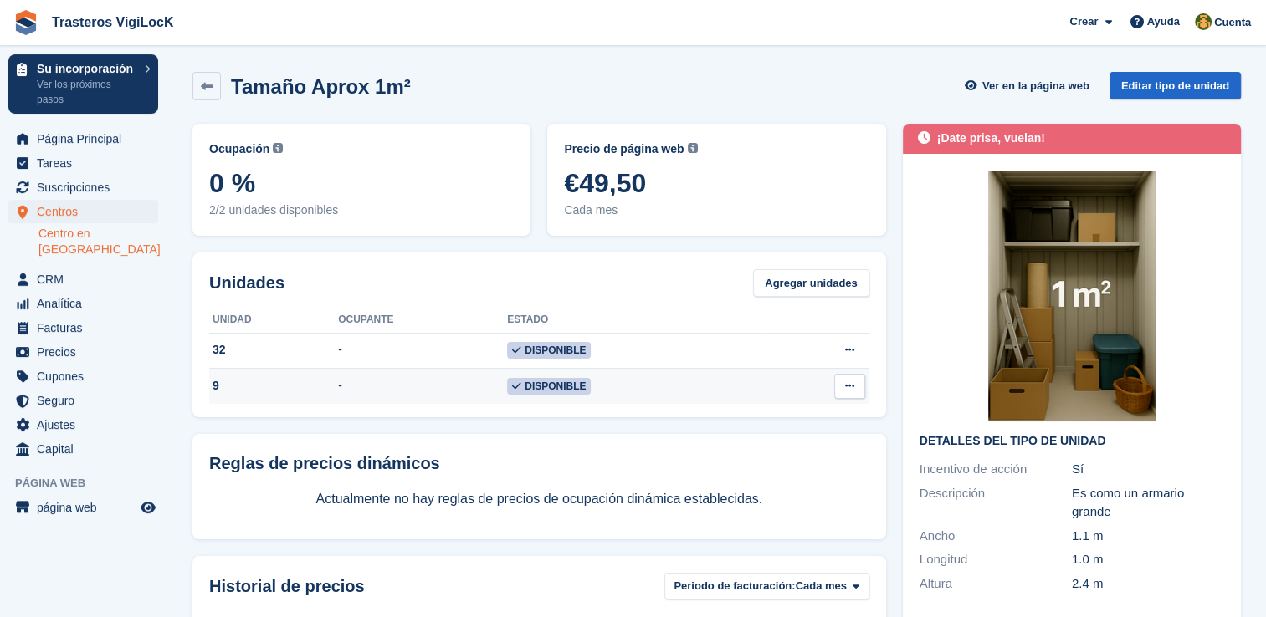
click at [852, 386] on icon at bounding box center [849, 386] width 9 height 11
click at [596, 396] on td "Disponible" at bounding box center [634, 386] width 255 height 35
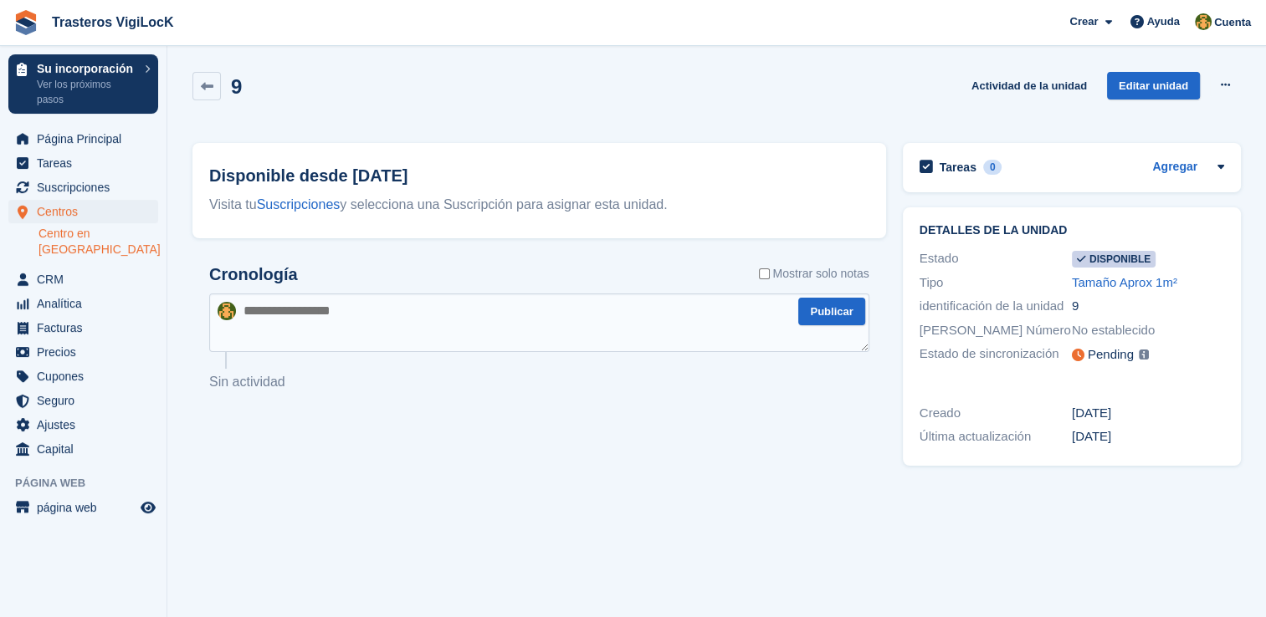
click at [356, 317] on textarea at bounding box center [539, 323] width 660 height 59
type textarea "*"
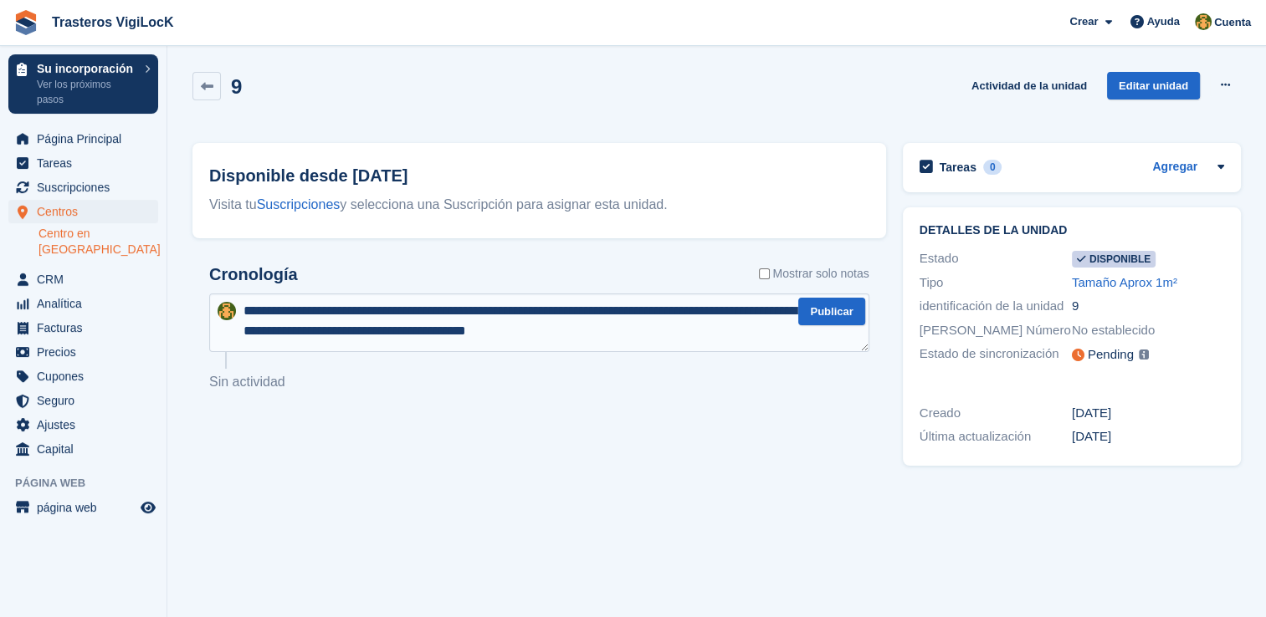
click at [260, 308] on textarea "**********" at bounding box center [539, 323] width 660 height 59
type textarea "**********"
click at [836, 320] on button "Publicar" at bounding box center [831, 312] width 66 height 28
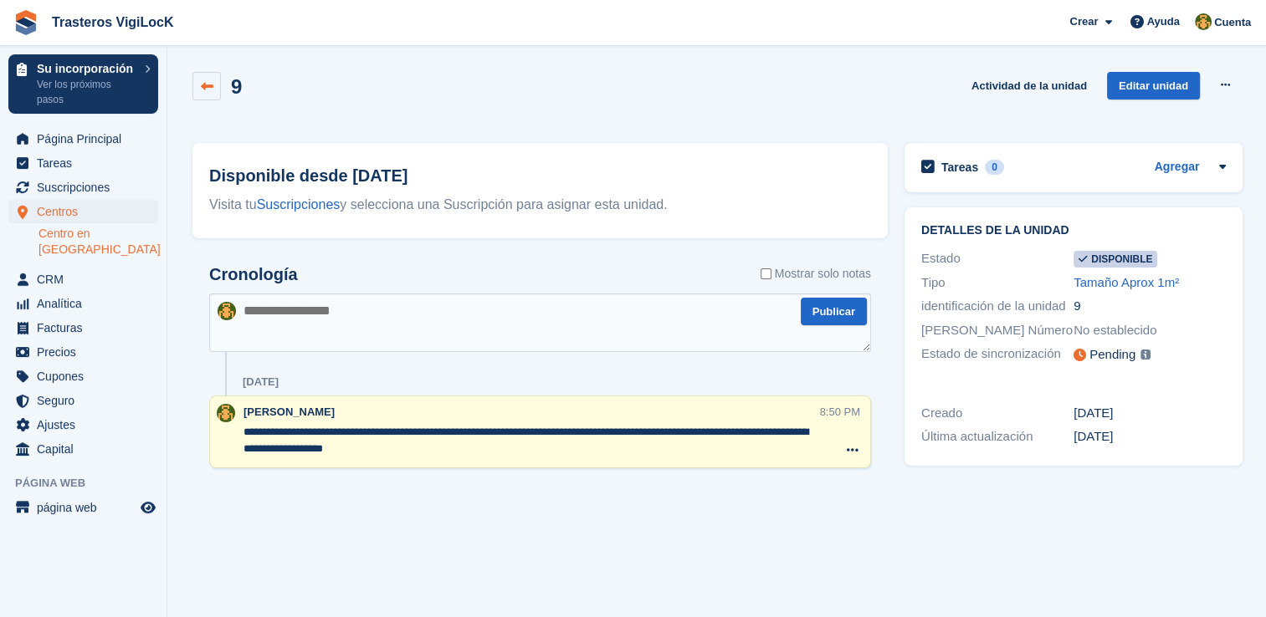
click at [198, 86] on link at bounding box center [206, 86] width 28 height 28
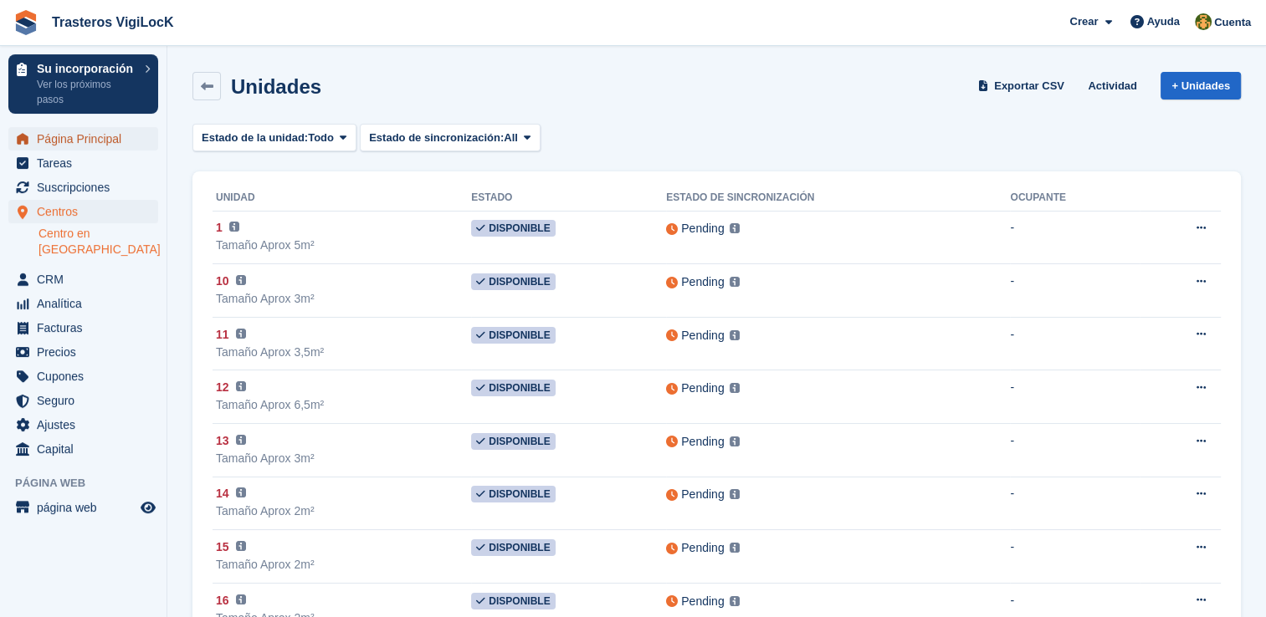
click at [120, 143] on span "Página Principal" at bounding box center [87, 138] width 100 height 23
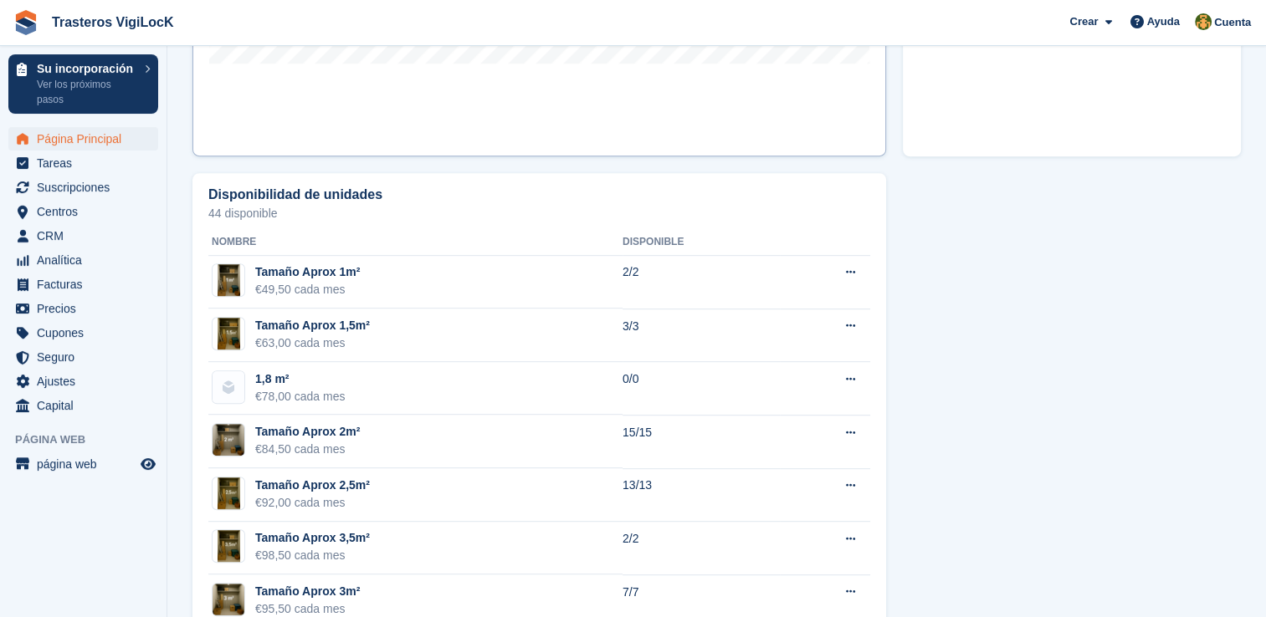
scroll to position [709, 0]
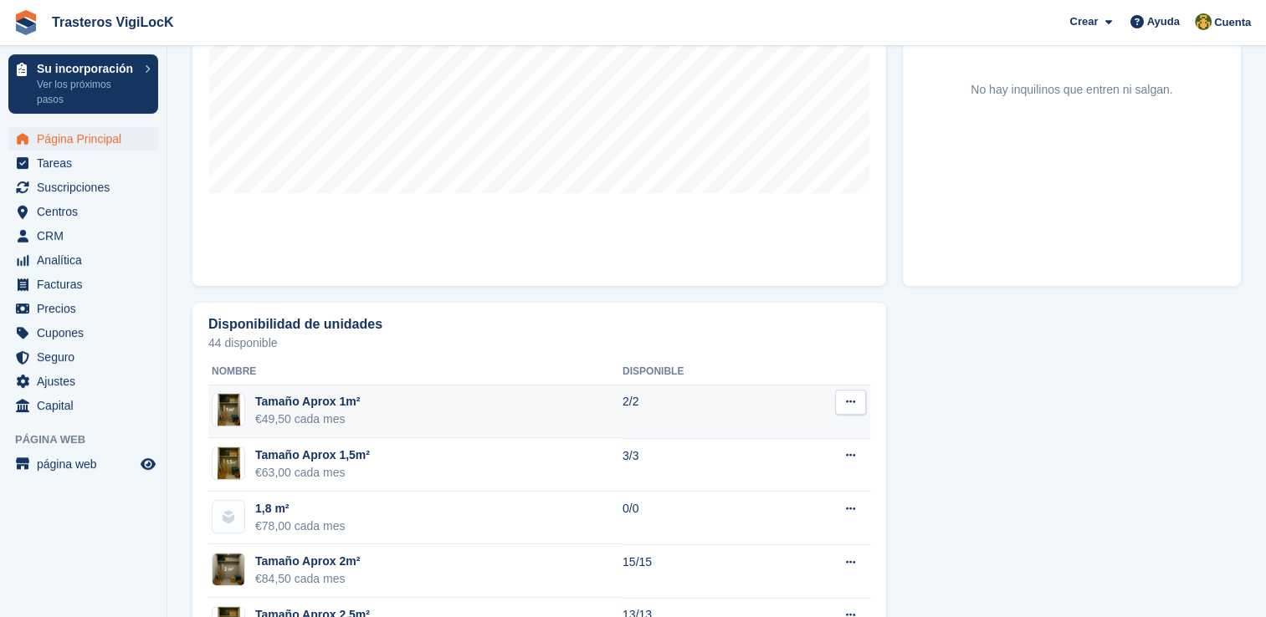
click at [544, 417] on td "Tamaño Aprox 1m² €49,50 cada mes" at bounding box center [415, 413] width 414 height 54
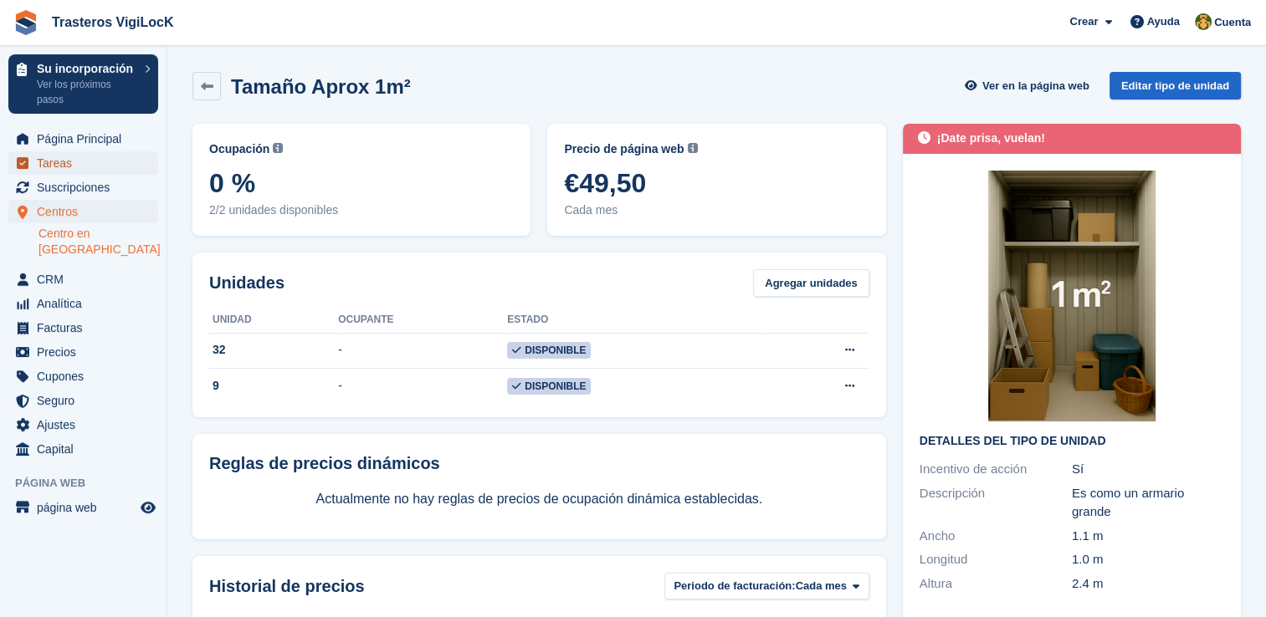
click at [70, 164] on span "Tareas" at bounding box center [87, 162] width 100 height 23
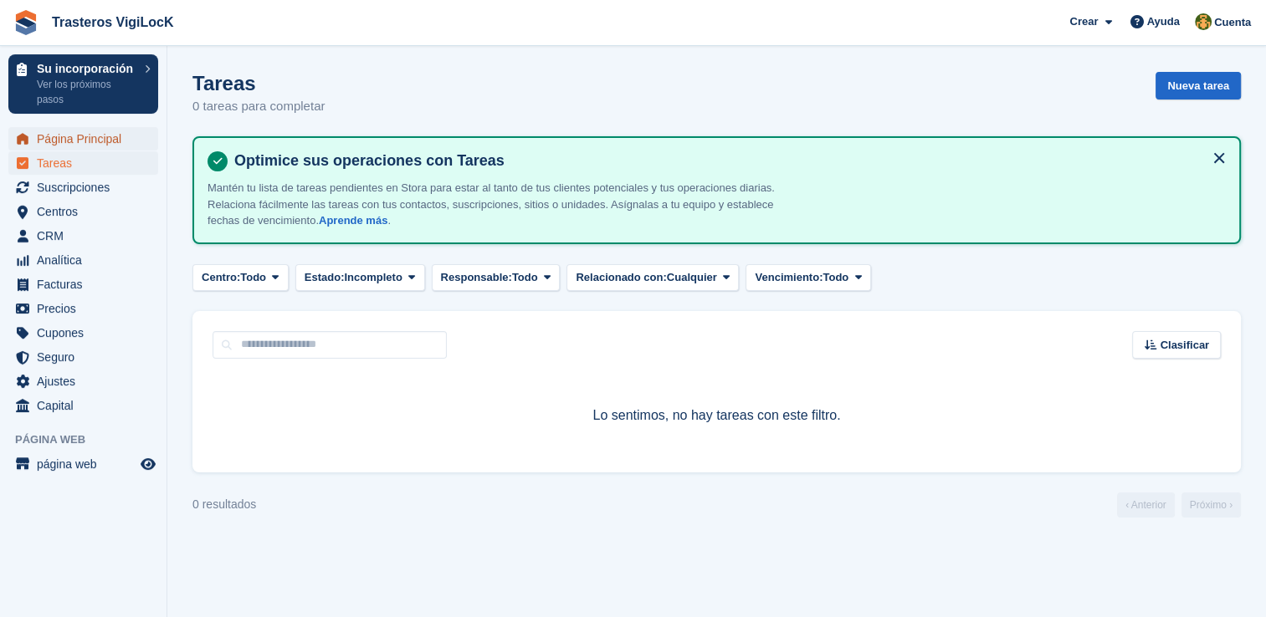
click at [95, 142] on span "Página Principal" at bounding box center [87, 138] width 100 height 23
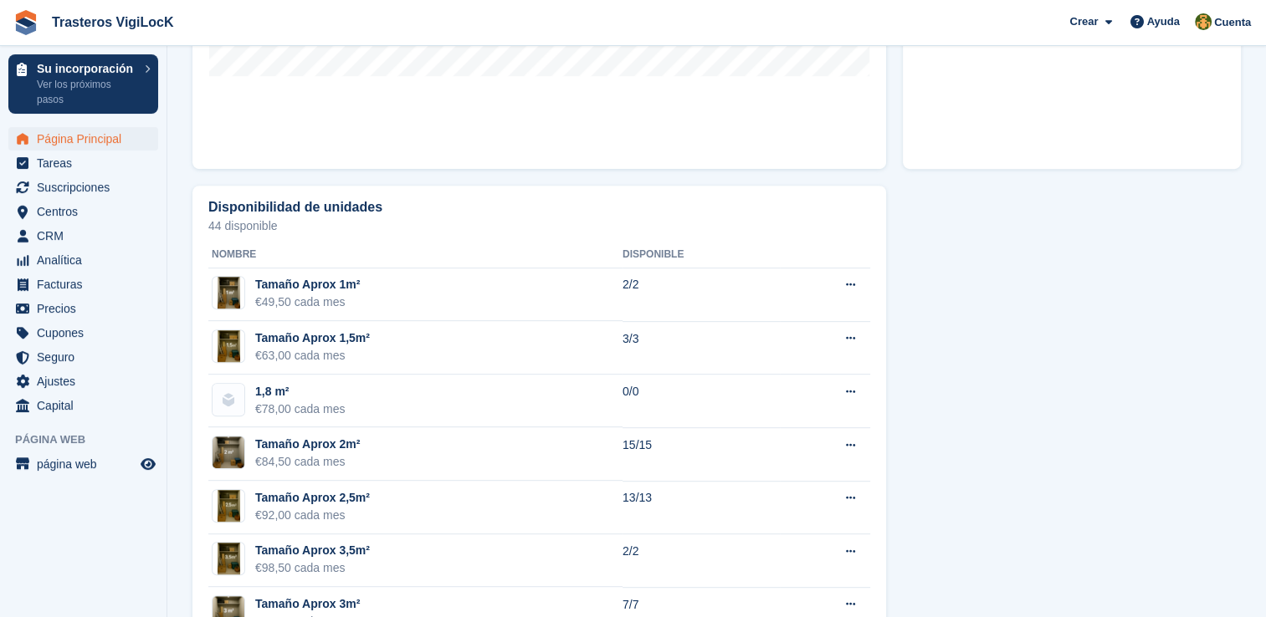
scroll to position [836, 0]
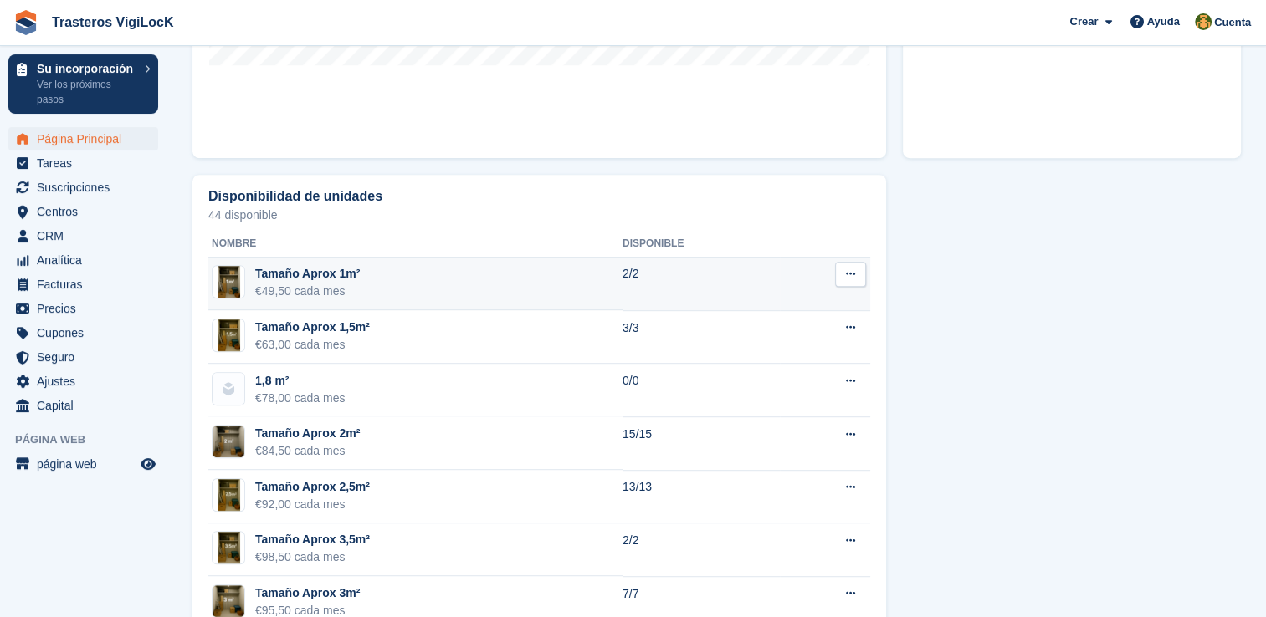
click at [478, 272] on td "Tamaño Aprox 1m² €49,50 cada mes" at bounding box center [415, 285] width 414 height 54
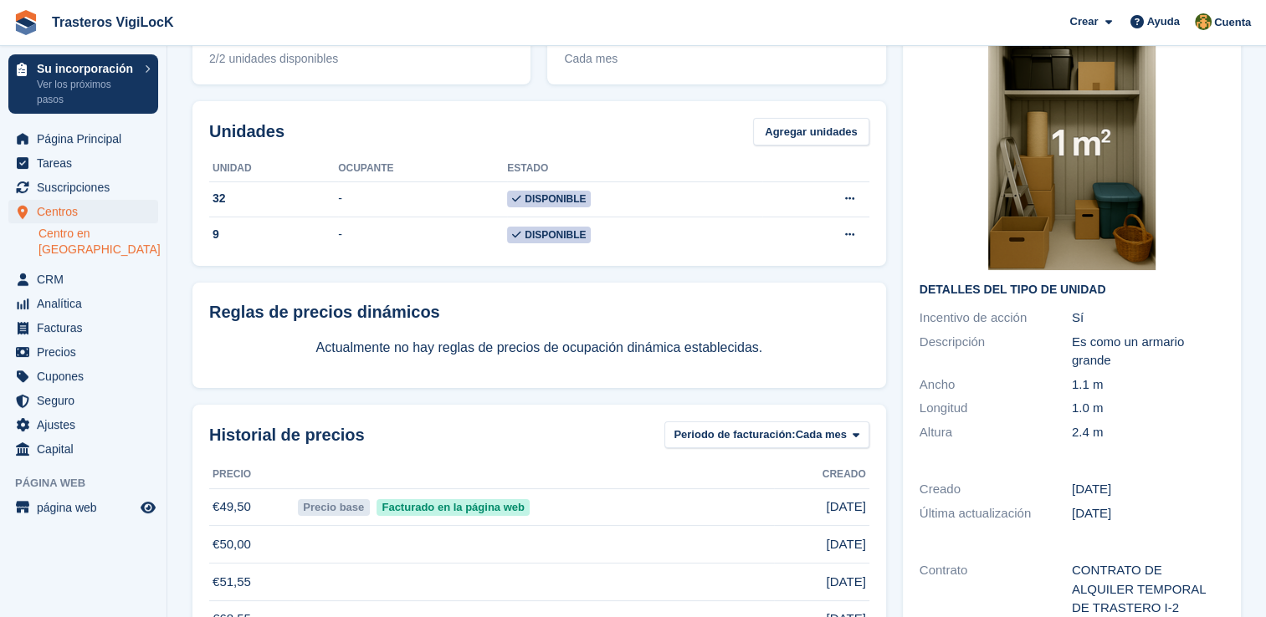
scroll to position [167, 0]
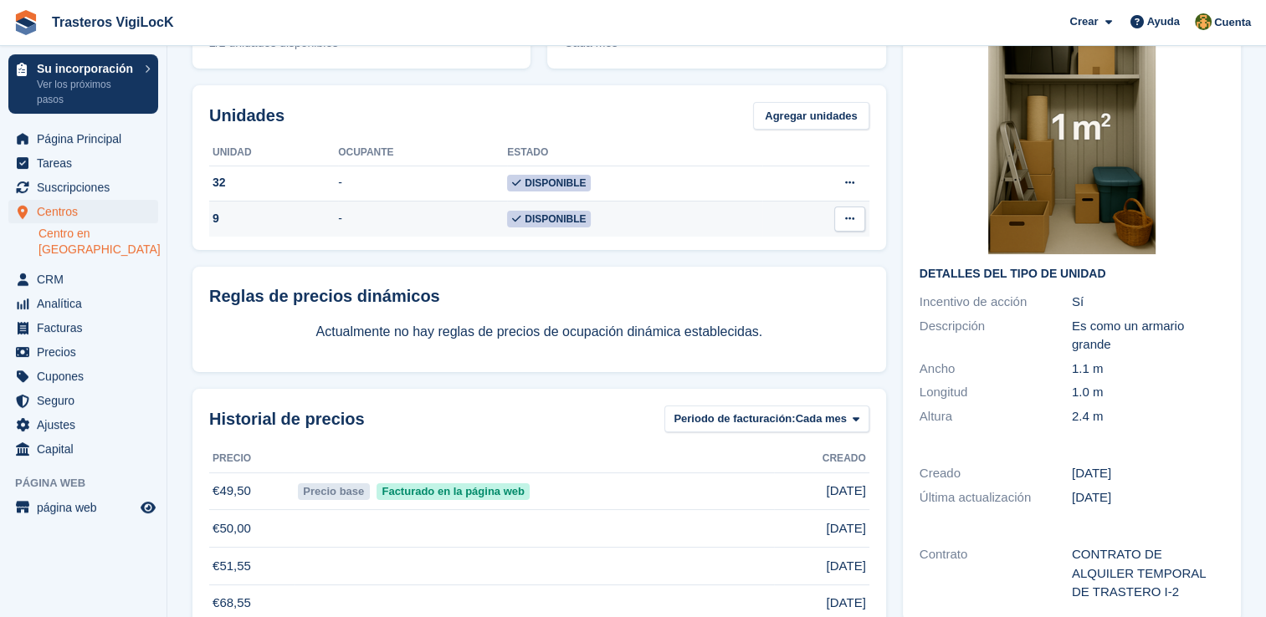
click at [349, 219] on td "-" at bounding box center [422, 219] width 169 height 35
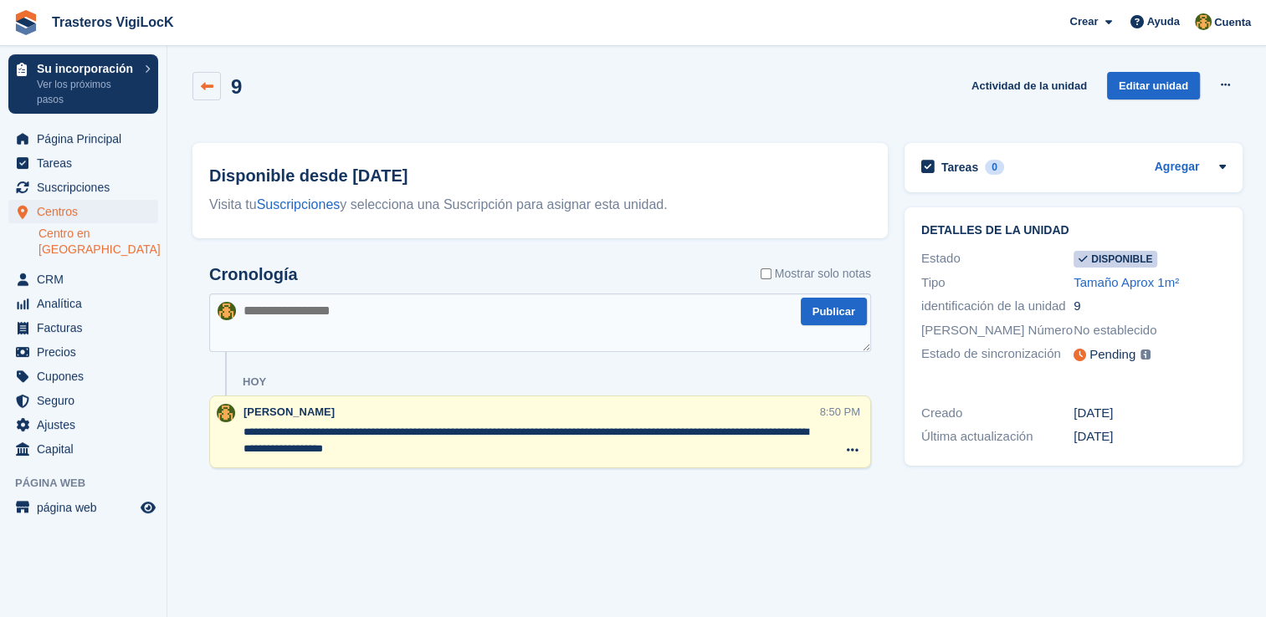
click at [197, 79] on link at bounding box center [206, 86] width 28 height 28
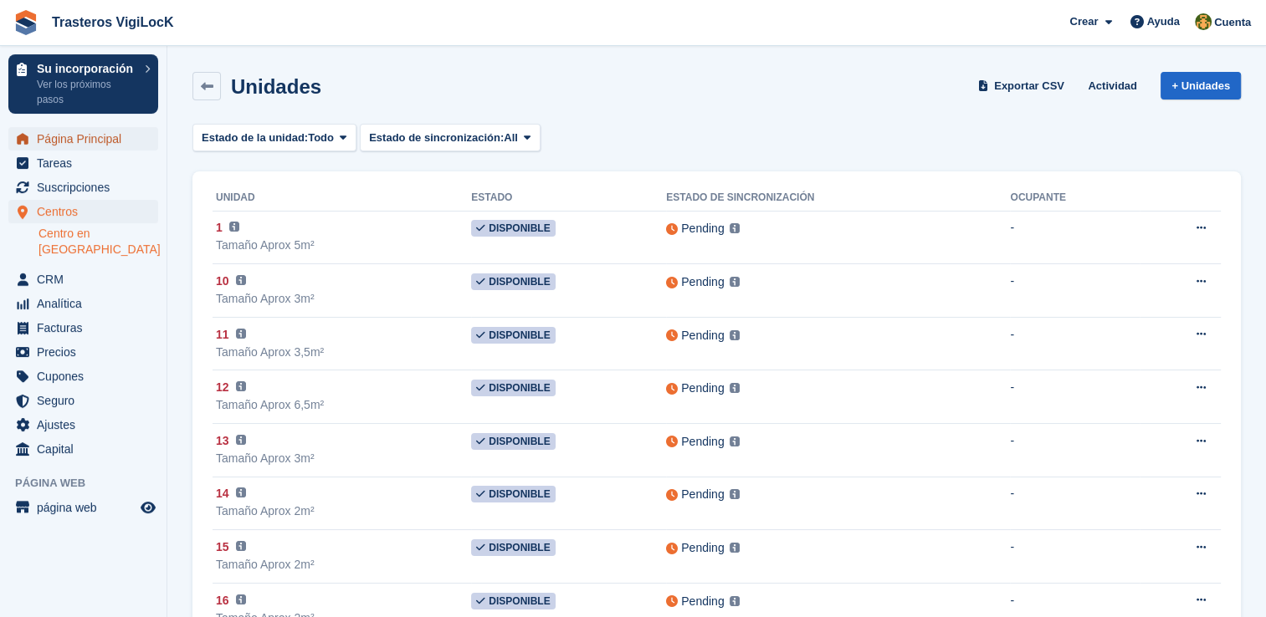
click at [134, 136] on span "Página Principal" at bounding box center [87, 138] width 100 height 23
